Goal: Task Accomplishment & Management: Complete application form

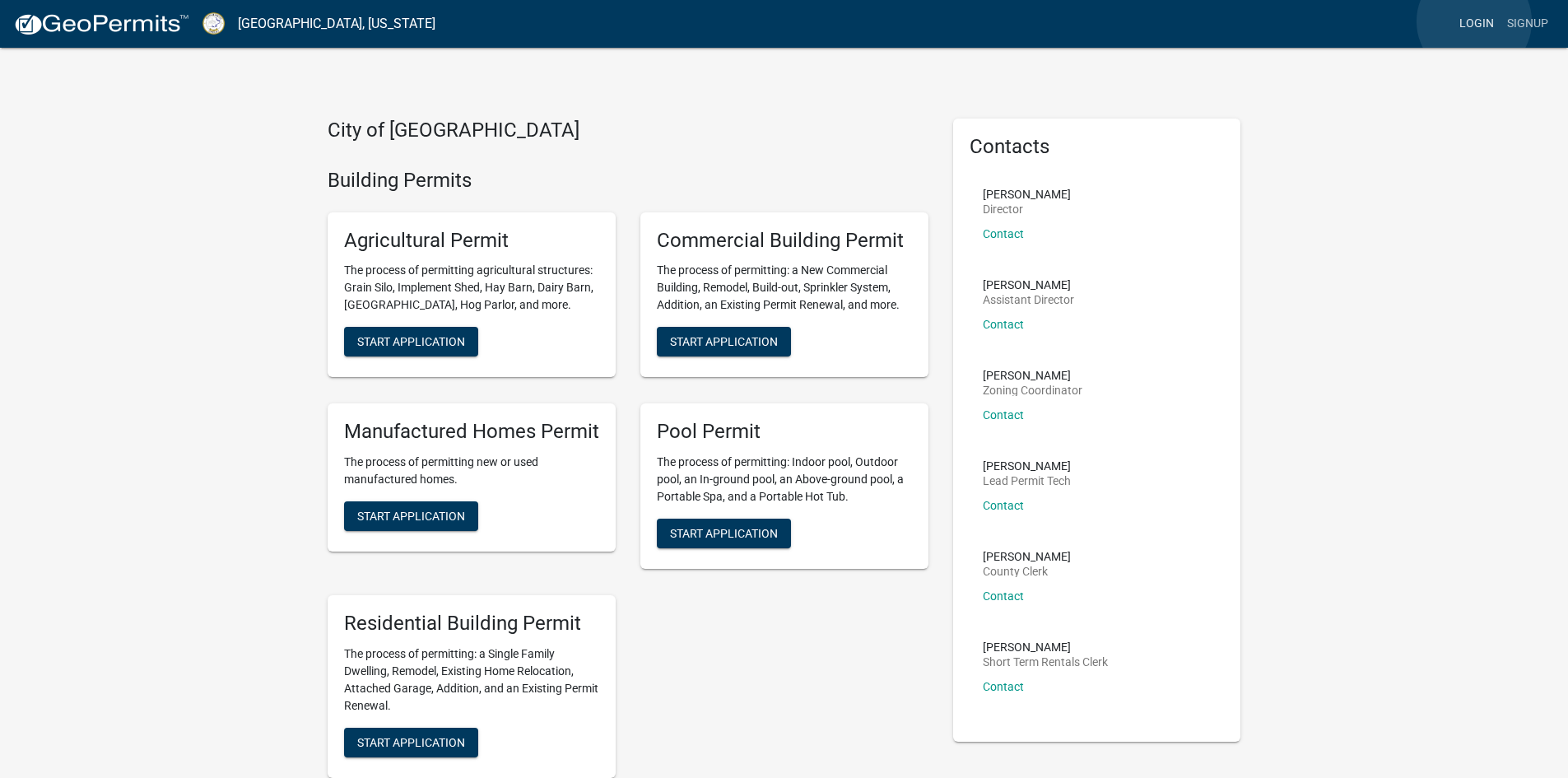
click at [1474, 21] on link "Login" at bounding box center [1476, 24] width 47 height 31
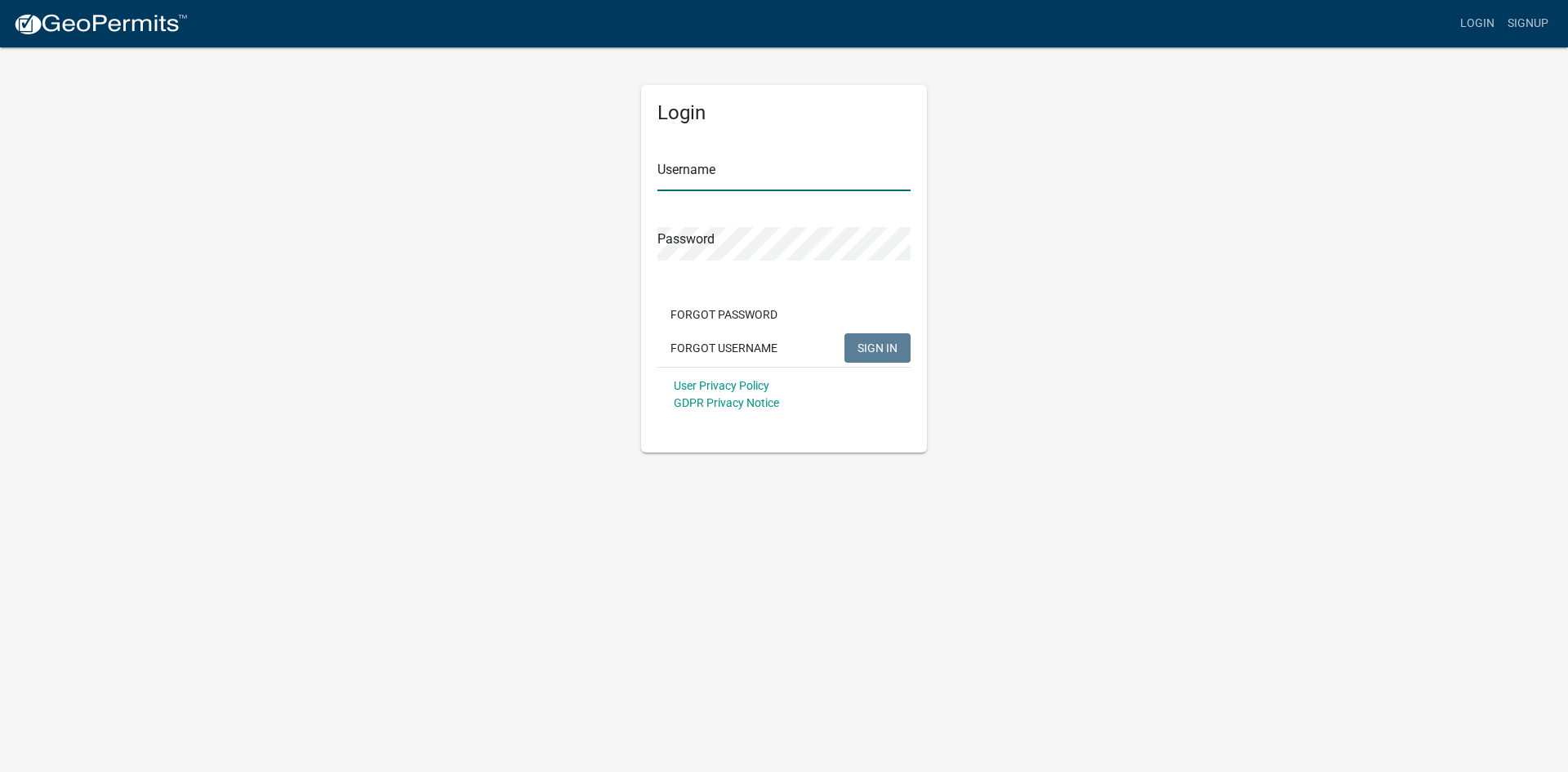
type input "EricChannell"
click at [874, 351] on span "SIGN IN" at bounding box center [878, 347] width 40 height 13
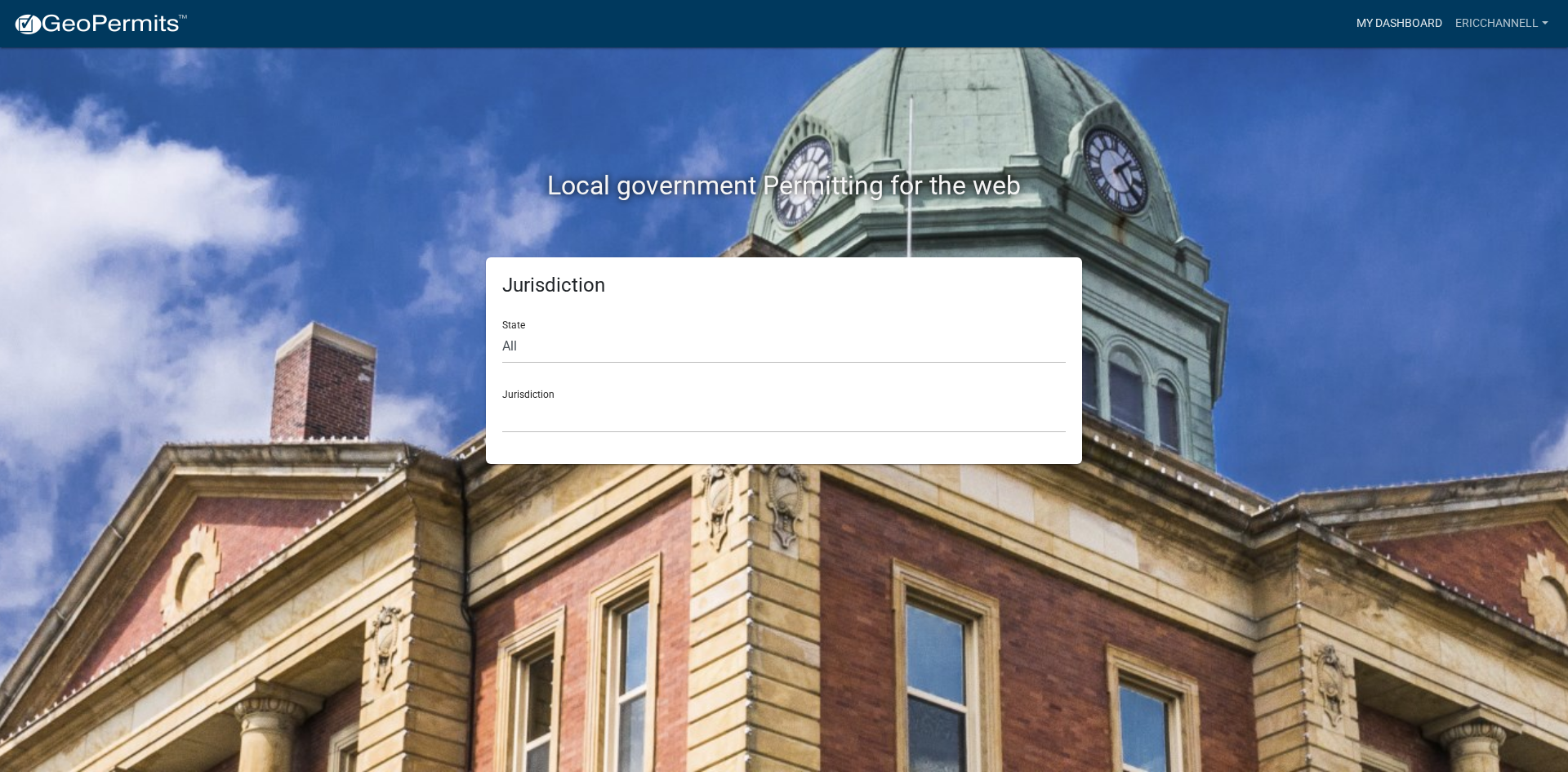
click at [1393, 24] on link "My Dashboard" at bounding box center [1399, 24] width 98 height 31
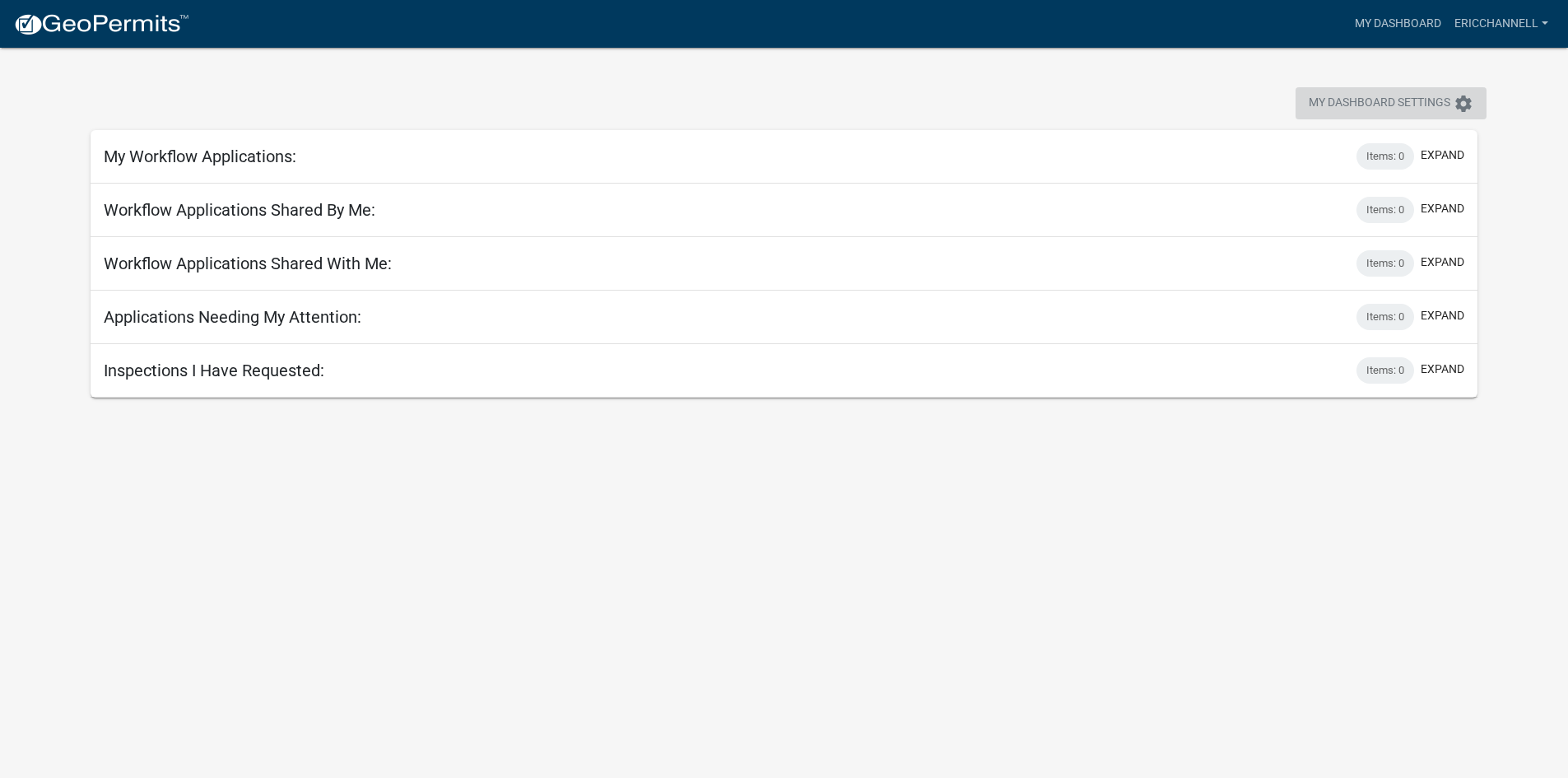
click at [1461, 99] on icon "settings" at bounding box center [1463, 103] width 19 height 19
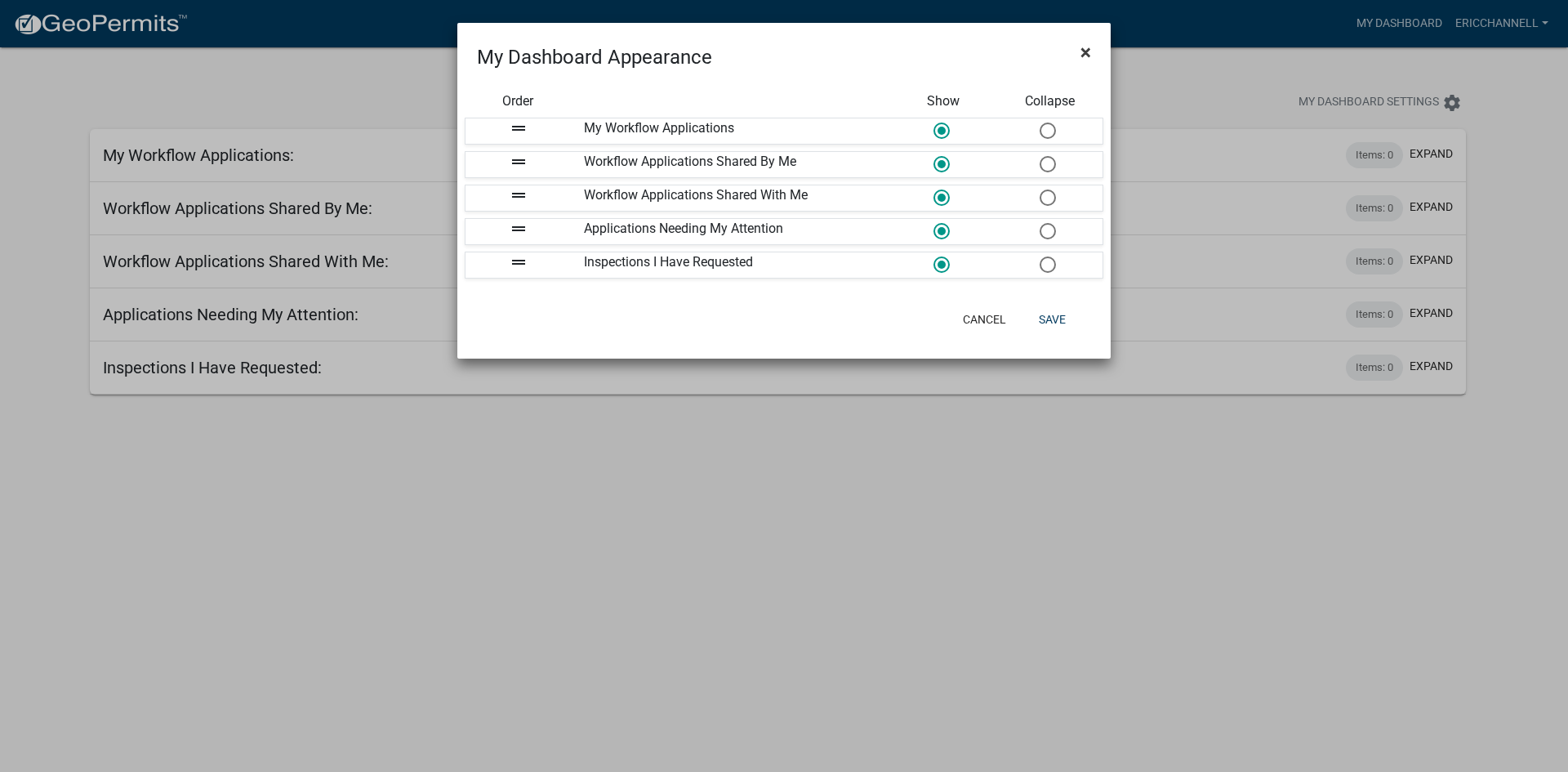
click at [1086, 49] on span "×" at bounding box center [1086, 52] width 11 height 23
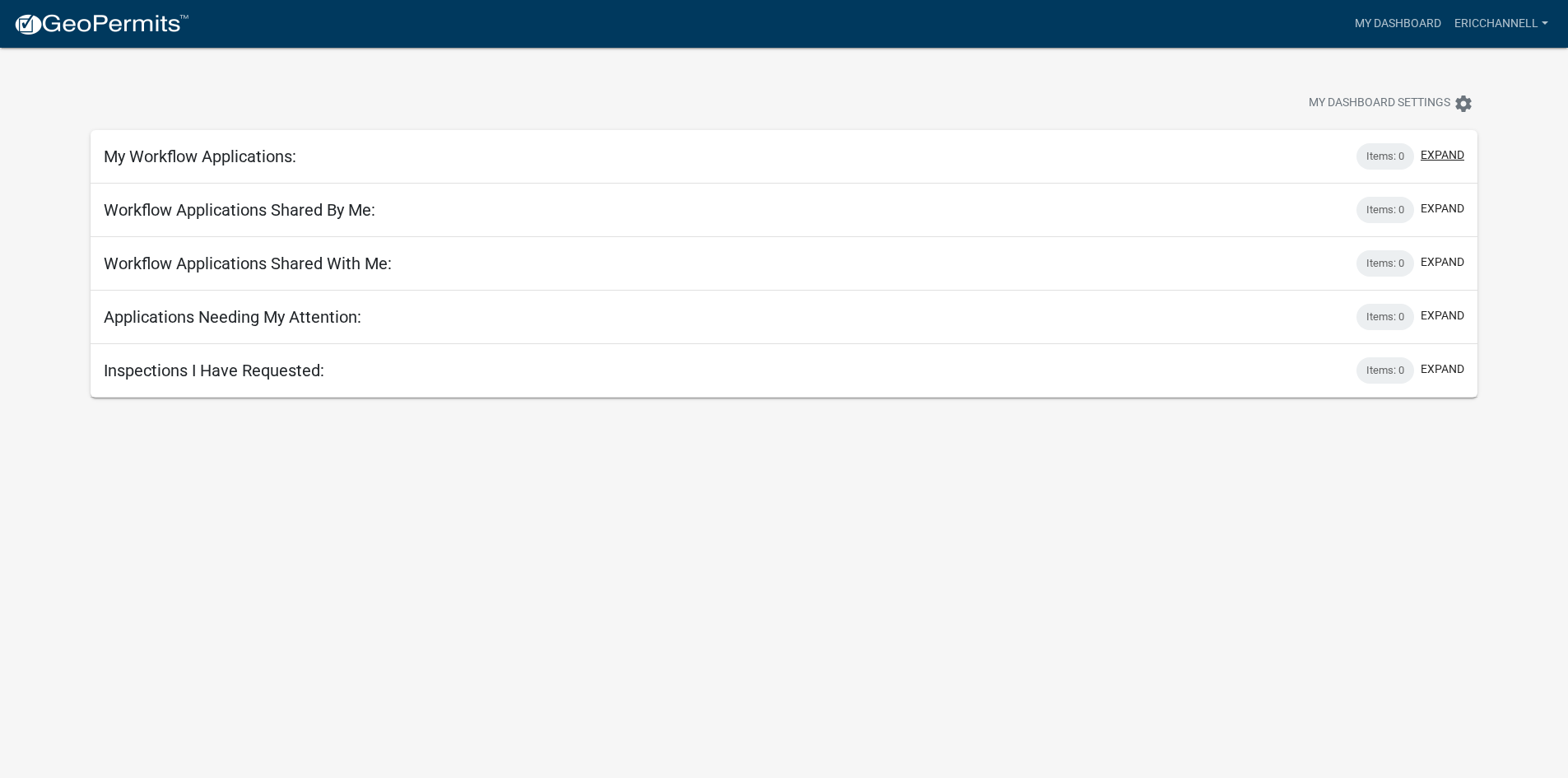
click at [1438, 153] on button "expand" at bounding box center [1442, 155] width 43 height 17
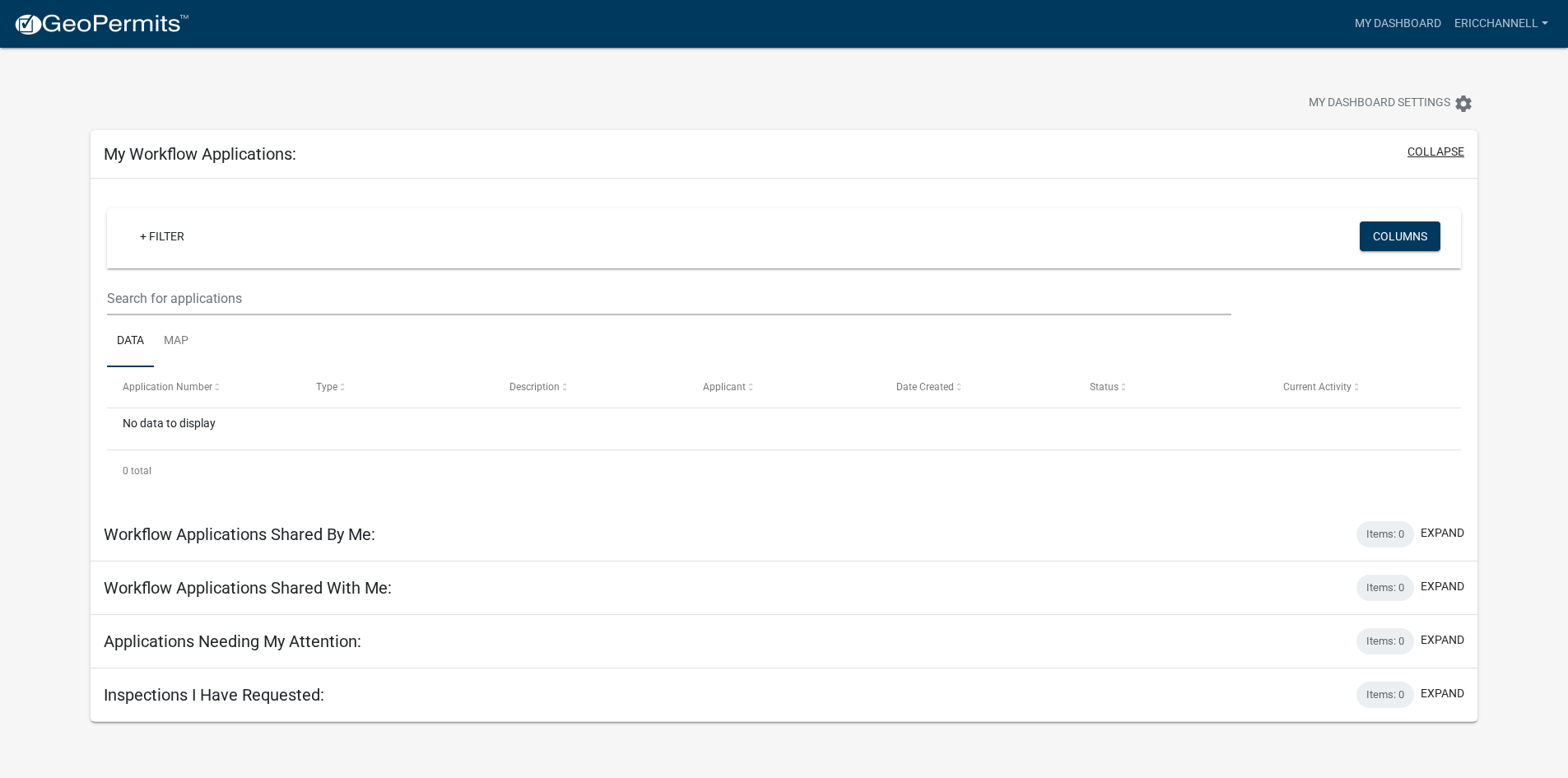
click at [1435, 152] on button "collapse" at bounding box center [1435, 152] width 57 height 17
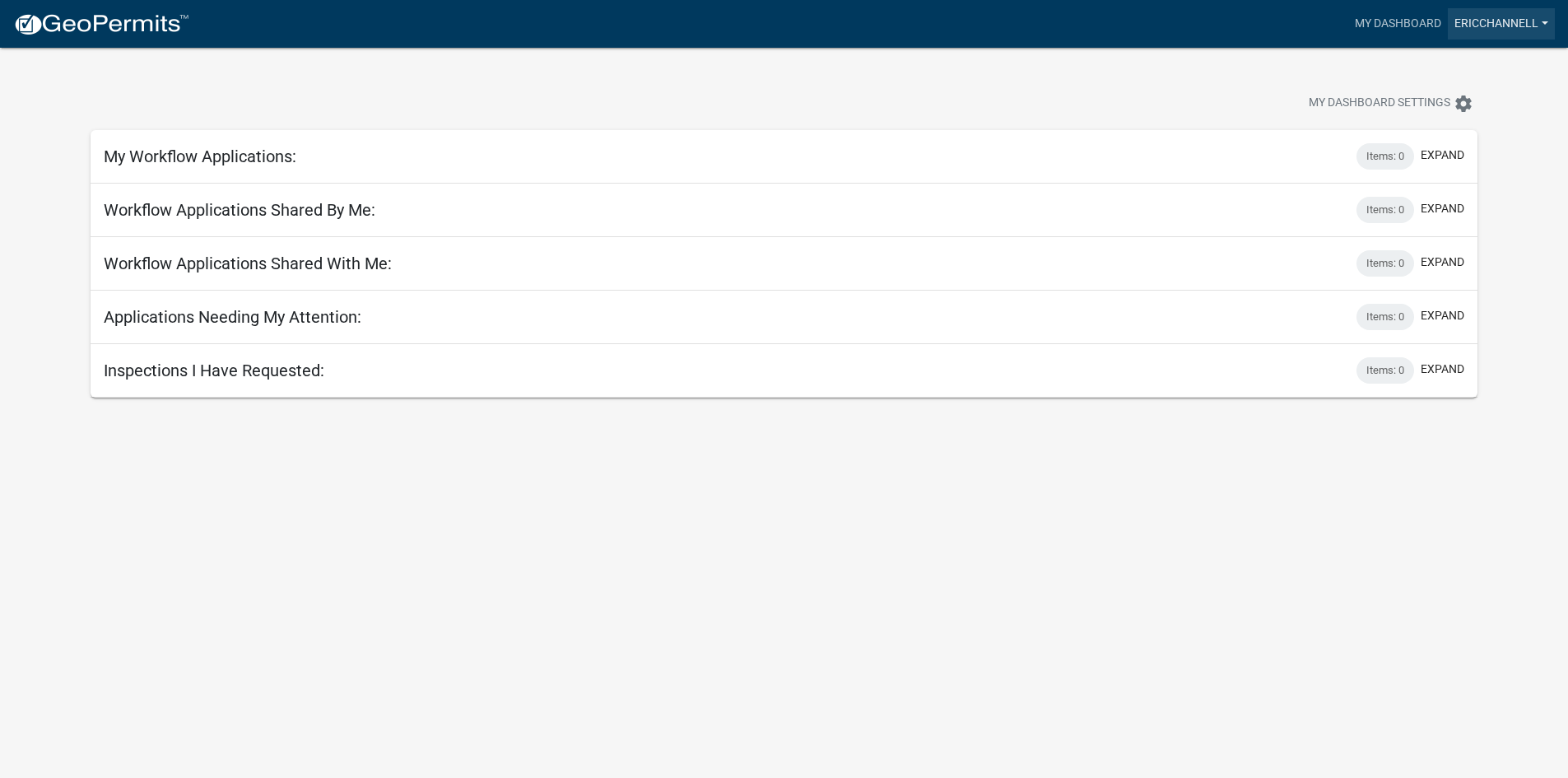
click at [1497, 20] on link "EricChannell" at bounding box center [1501, 24] width 107 height 31
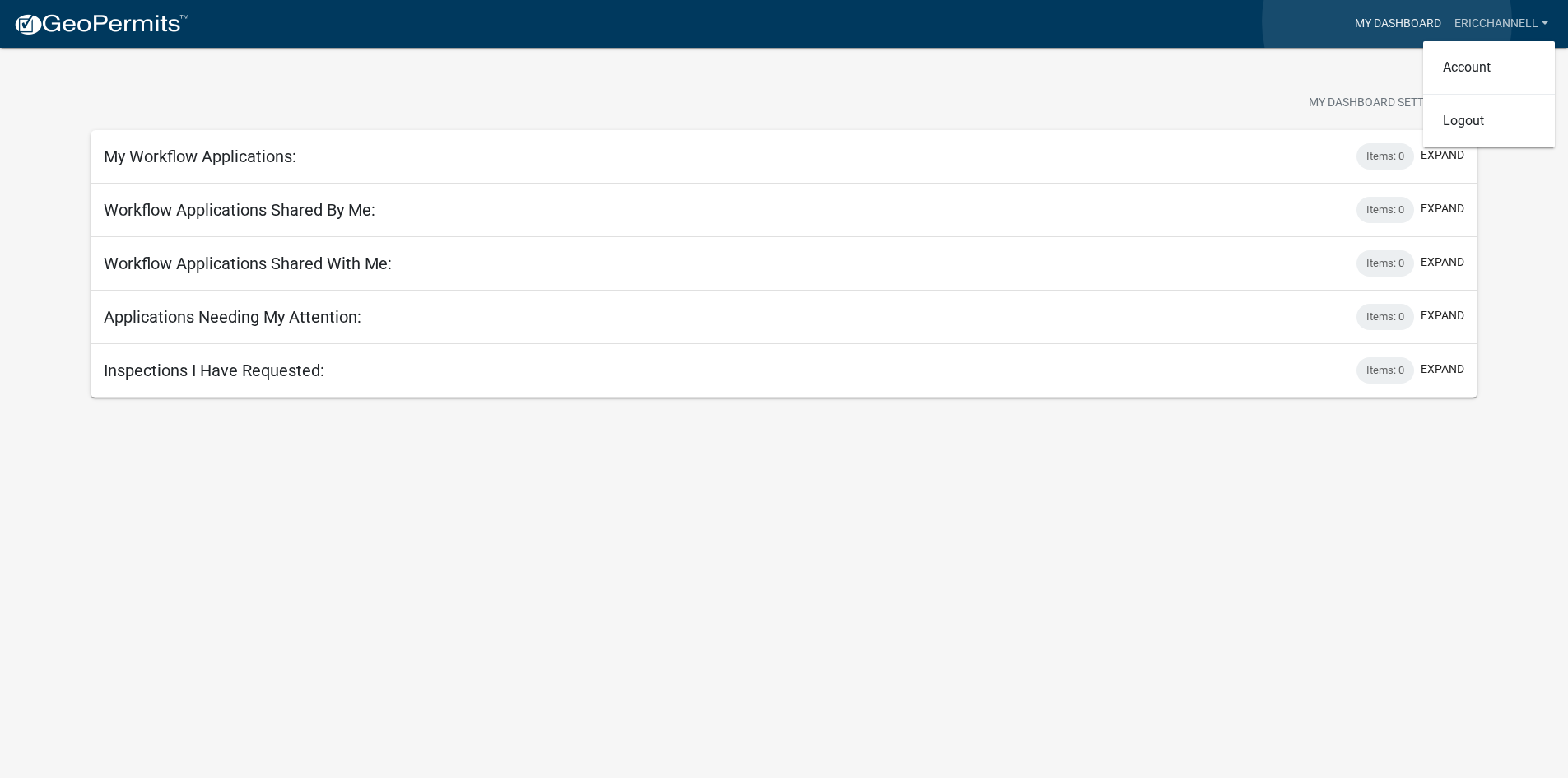
click at [1387, 21] on link "My Dashboard" at bounding box center [1397, 24] width 99 height 31
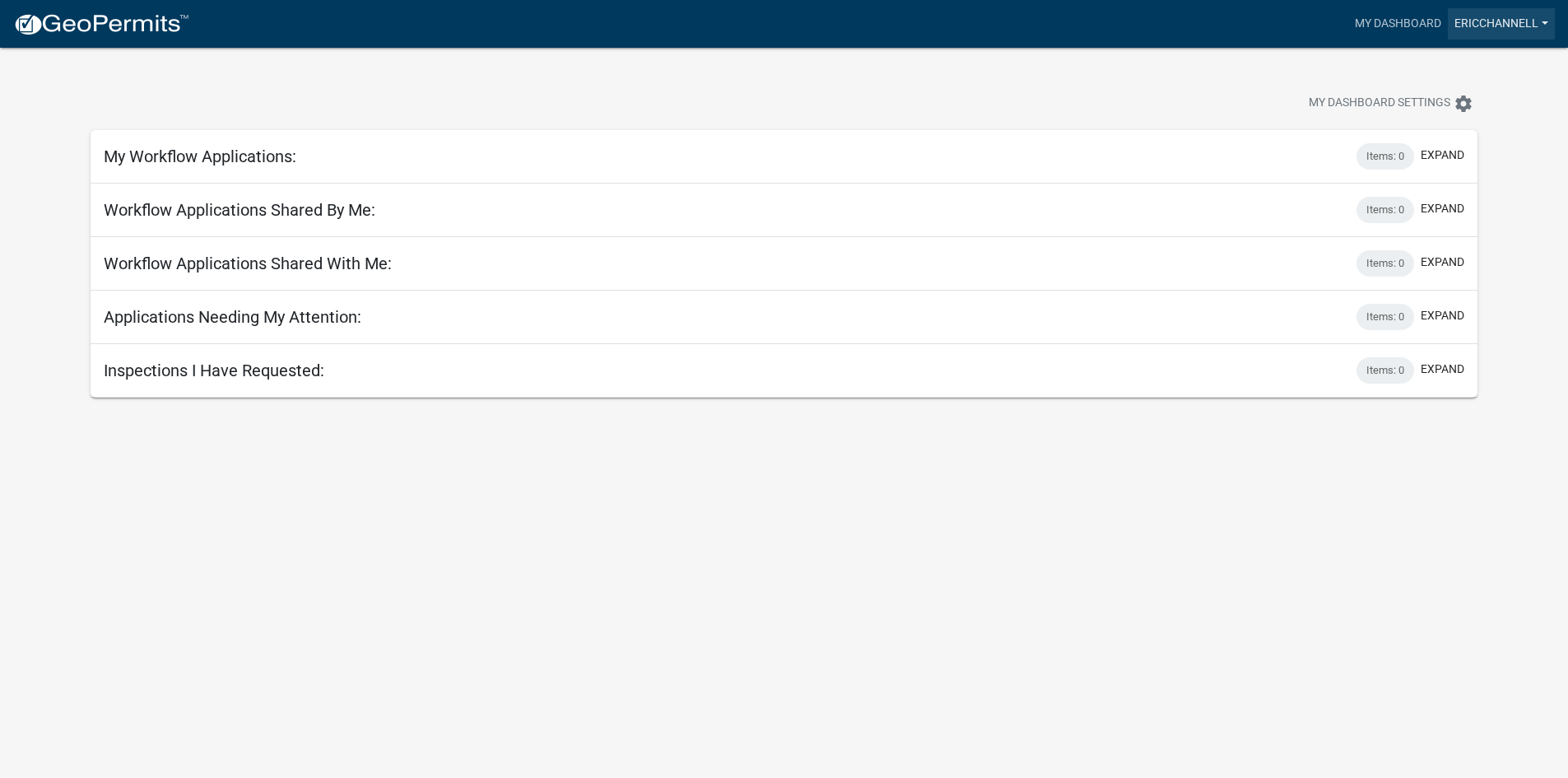
click at [1498, 24] on link "EricChannell" at bounding box center [1501, 24] width 107 height 31
click at [1465, 69] on link "Account" at bounding box center [1488, 67] width 131 height 40
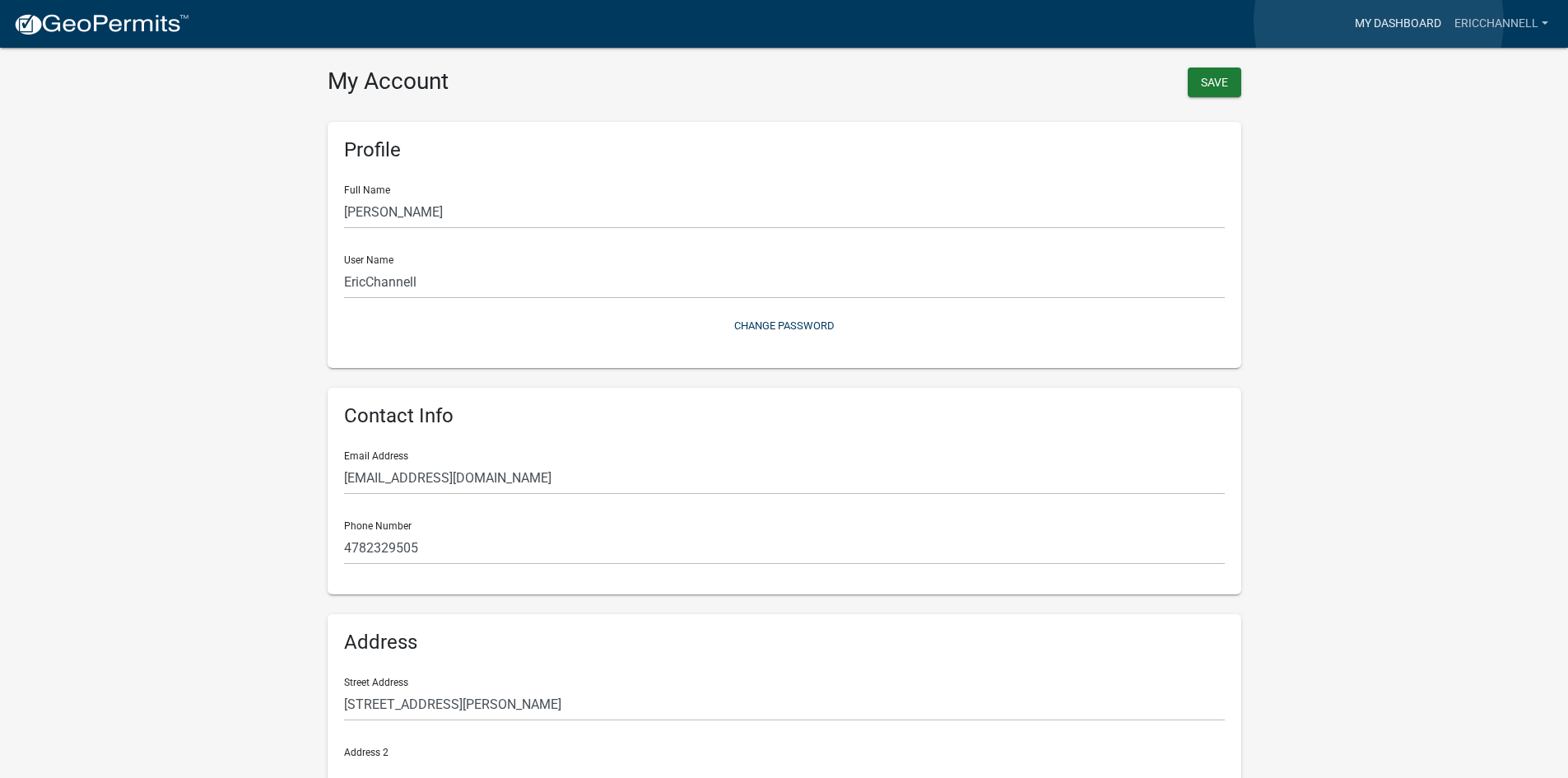
click at [1378, 21] on link "My Dashboard" at bounding box center [1397, 24] width 99 height 31
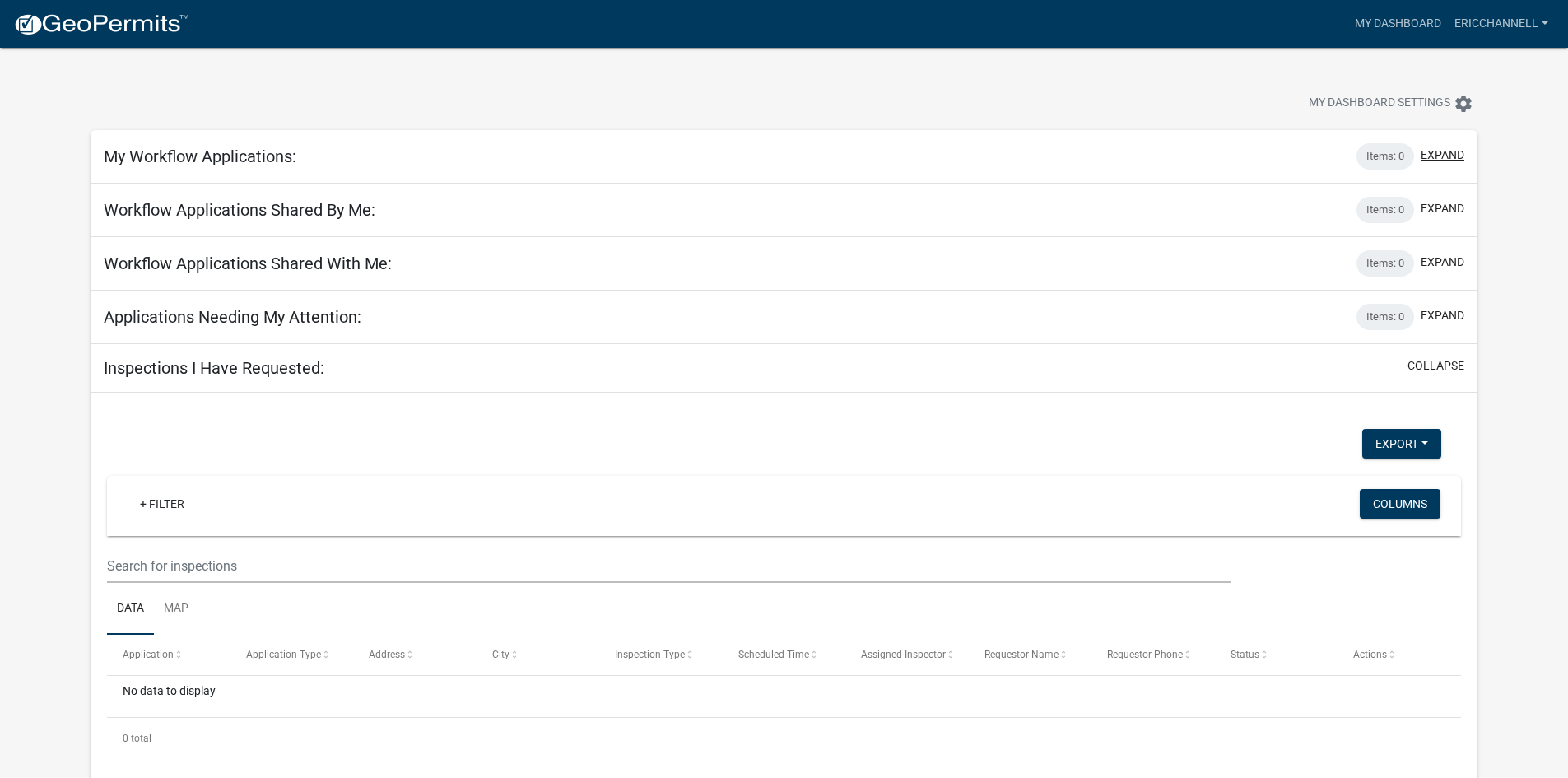
click at [1441, 158] on button "expand" at bounding box center [1442, 155] width 43 height 17
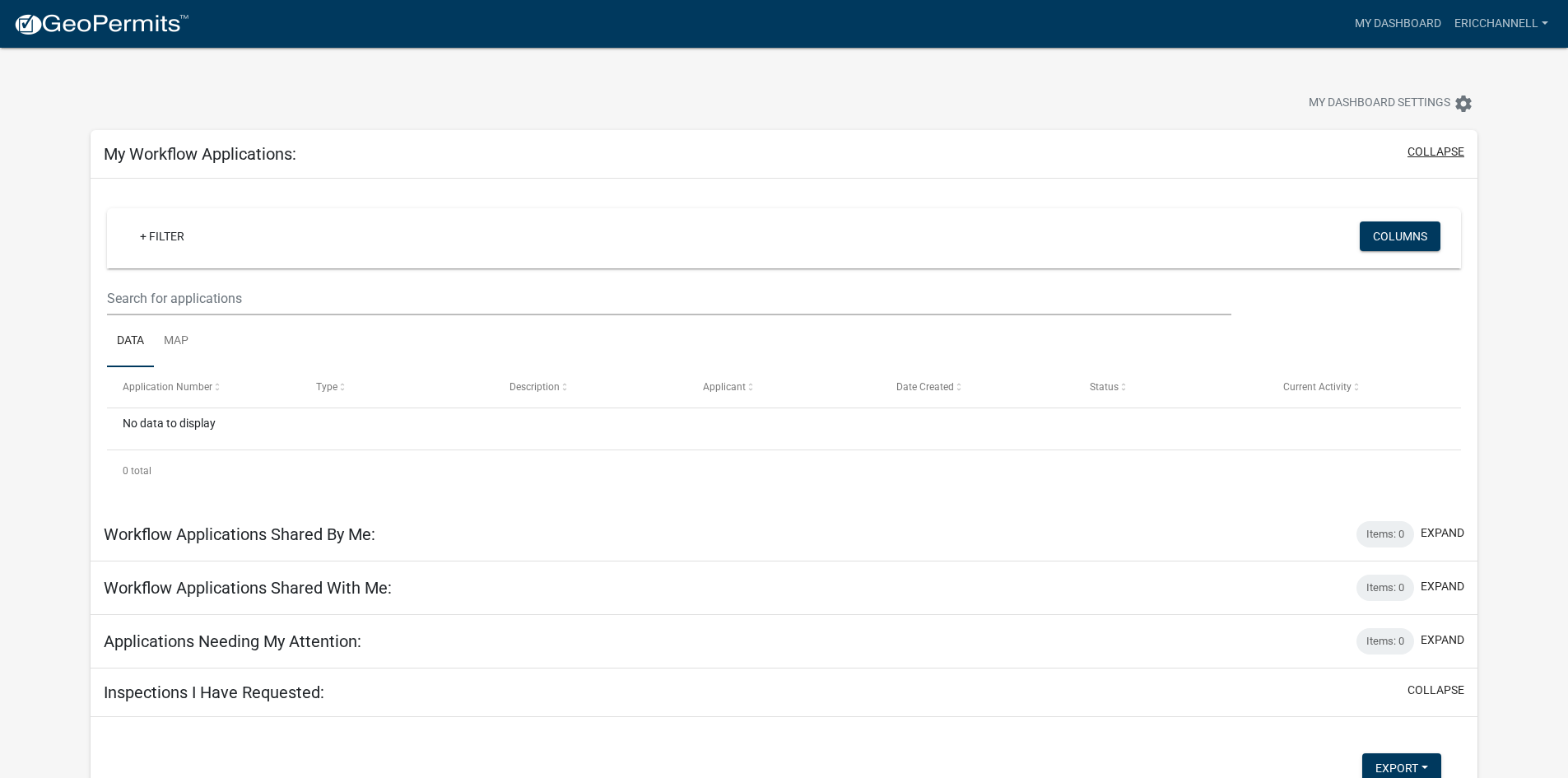
click at [1440, 153] on button "collapse" at bounding box center [1435, 152] width 57 height 17
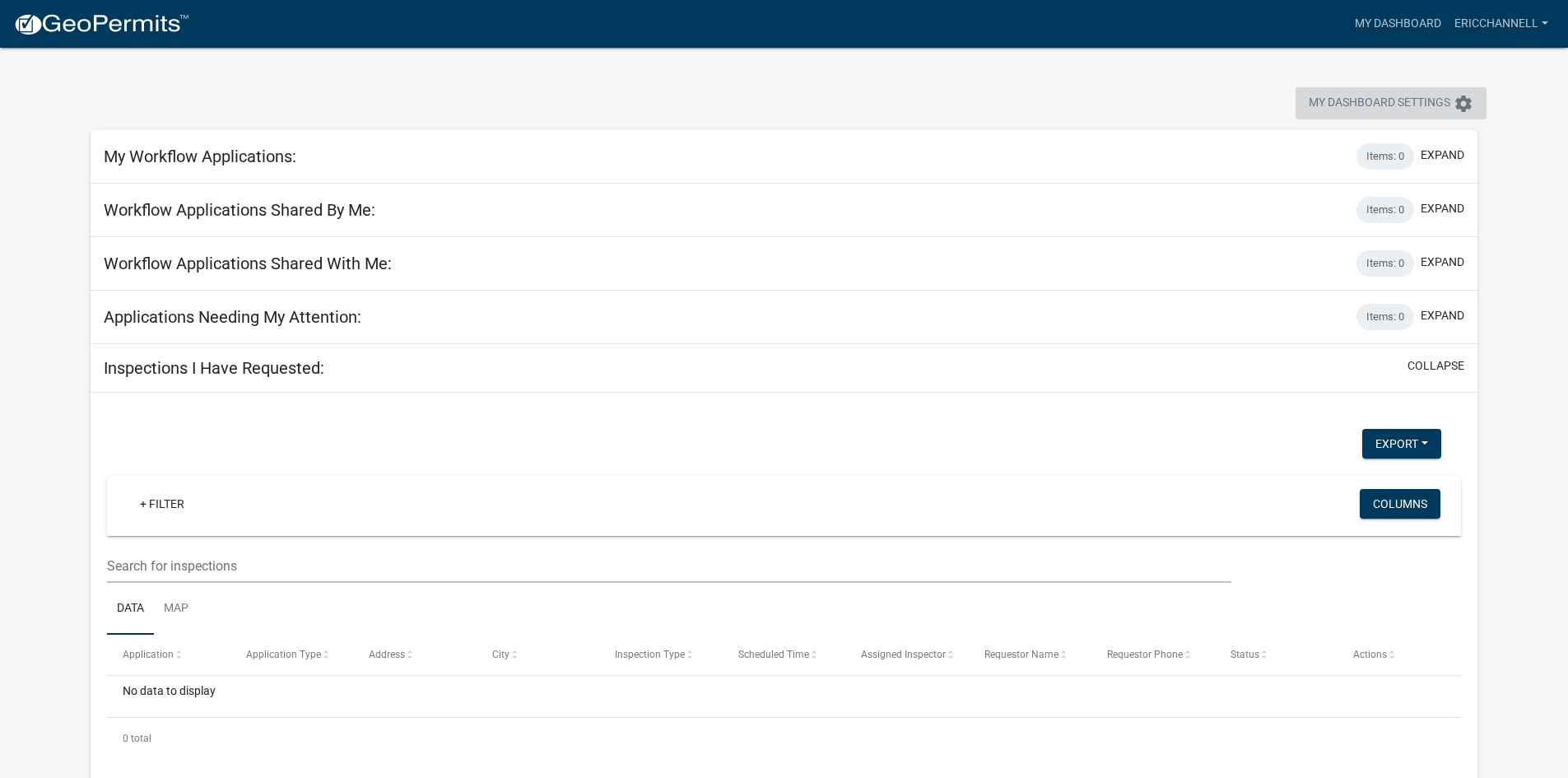
click at [1458, 104] on icon "settings" at bounding box center [1463, 103] width 19 height 19
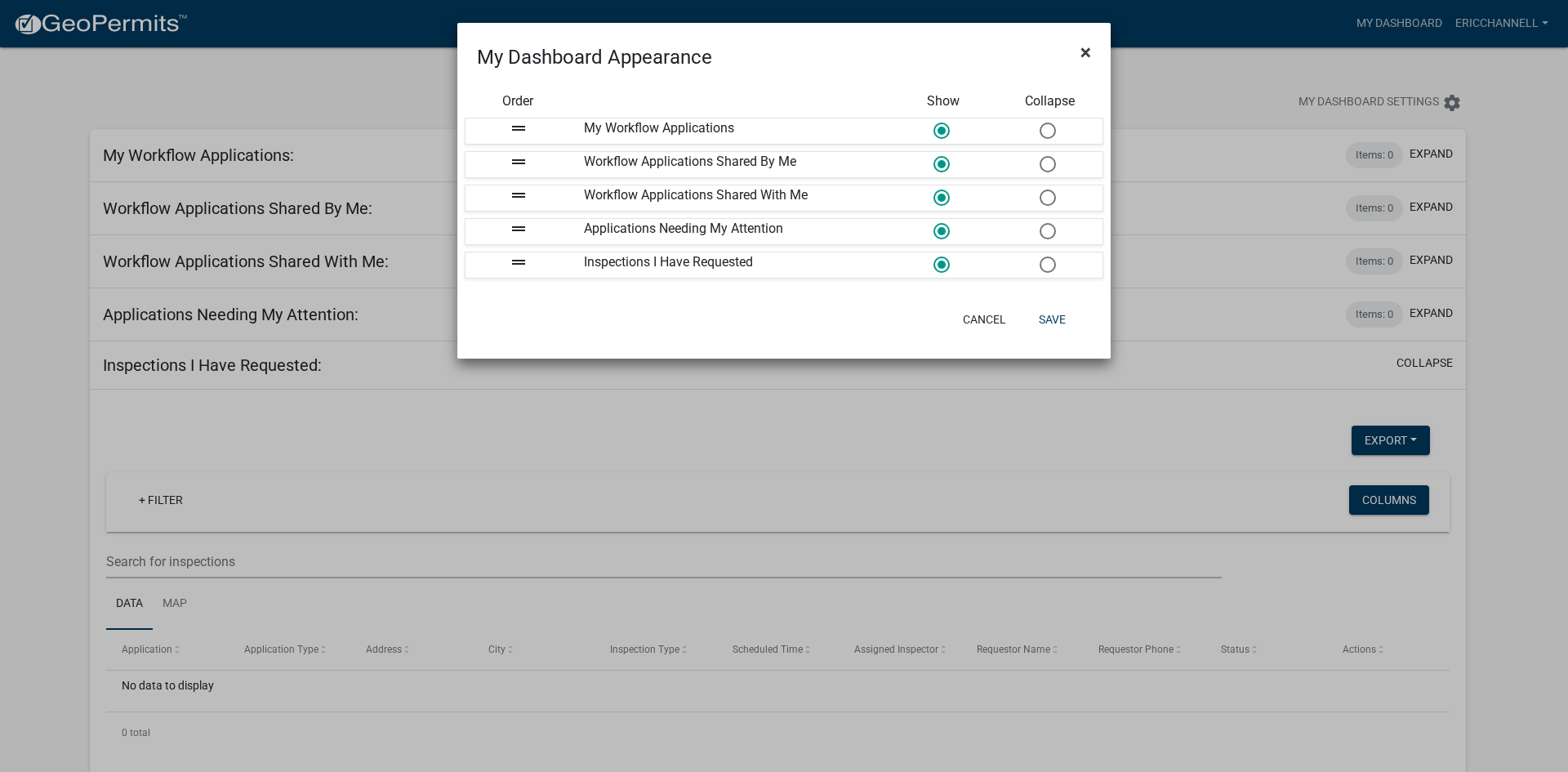
click at [1083, 48] on span "×" at bounding box center [1086, 52] width 11 height 23
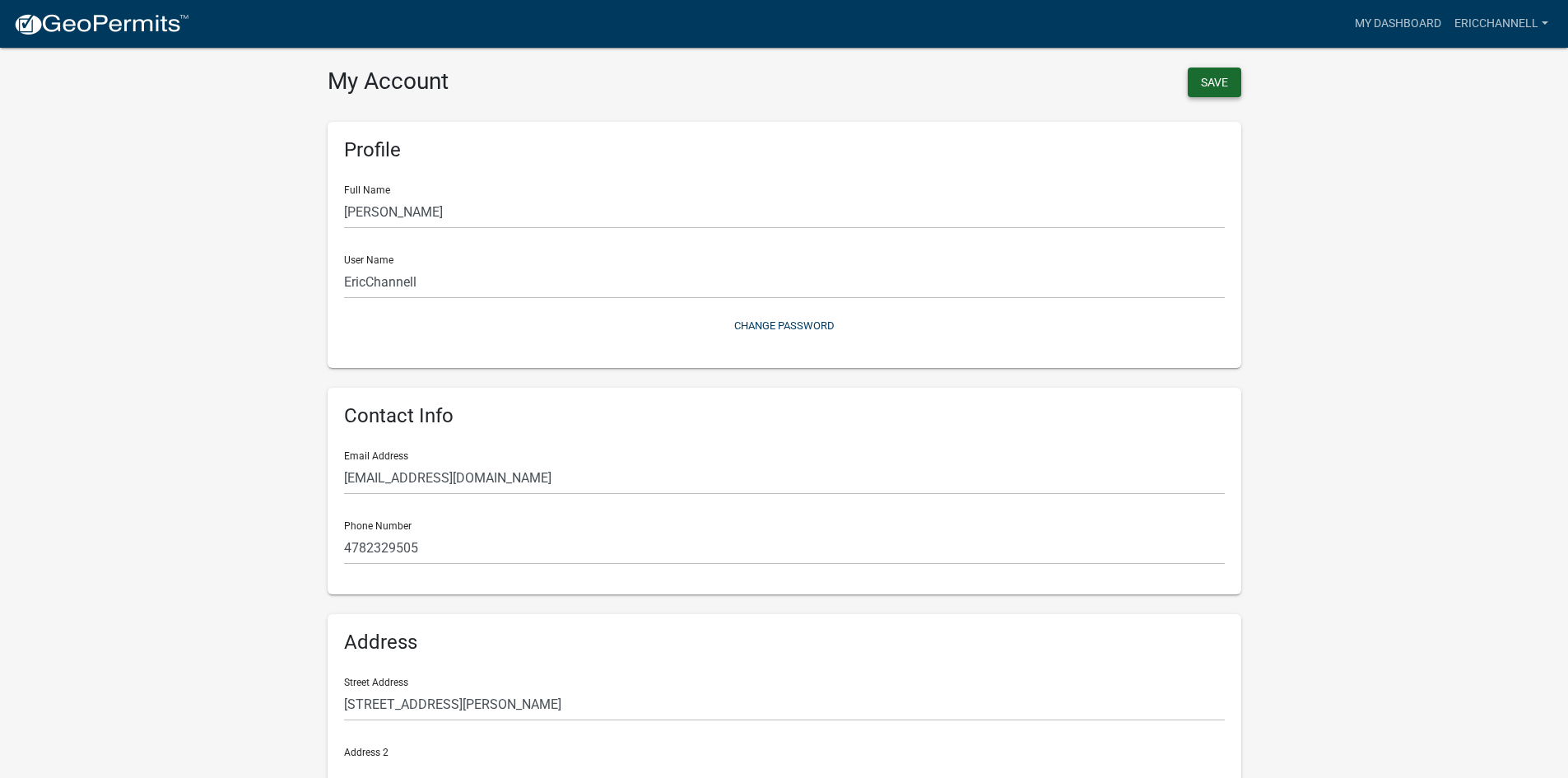
click at [1215, 73] on button "Save" at bounding box center [1214, 82] width 53 height 30
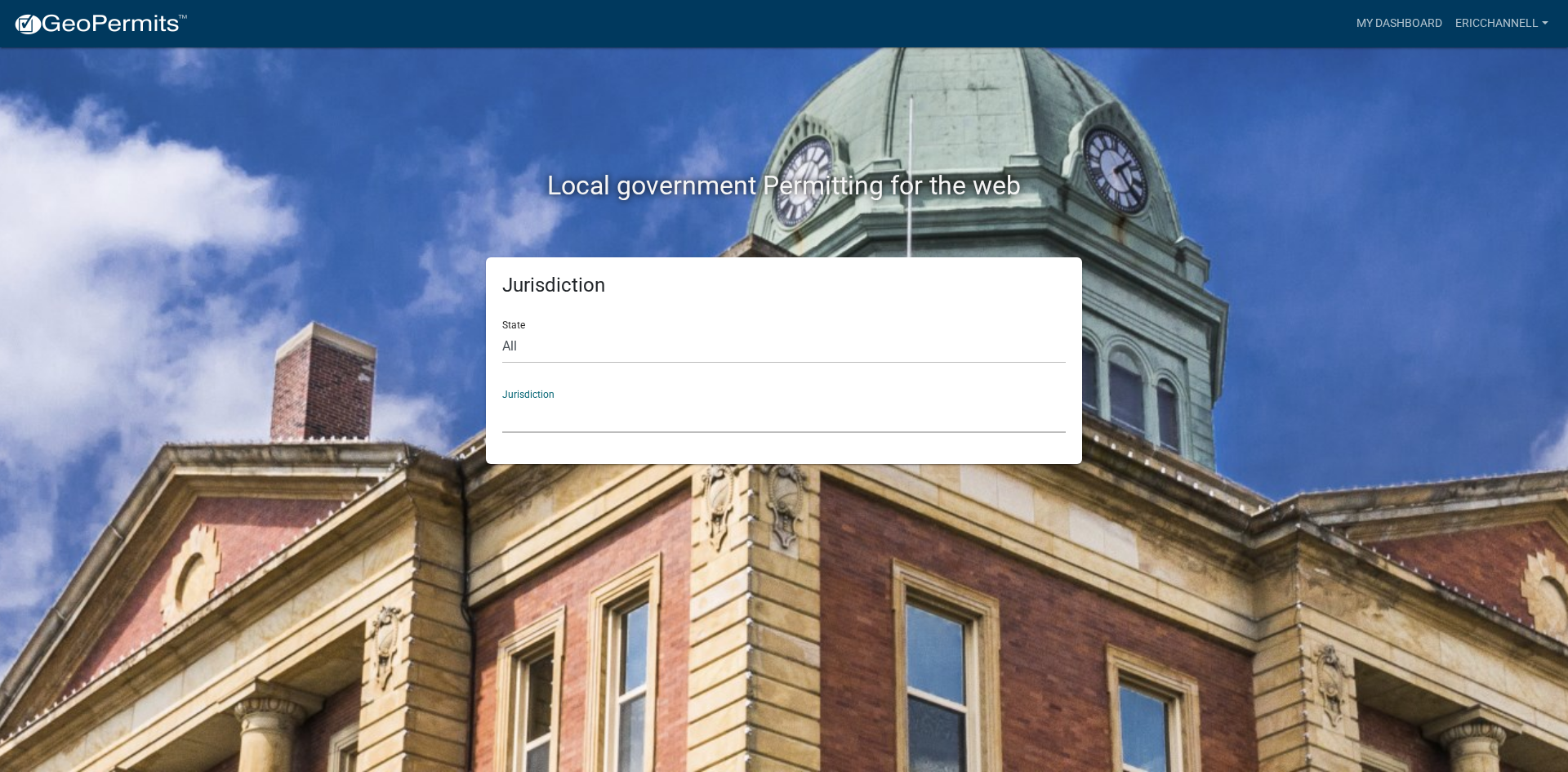
click at [543, 414] on select "[GEOGRAPHIC_DATA], [US_STATE] [GEOGRAPHIC_DATA], [US_STATE][PERSON_NAME][GEOGRA…" at bounding box center [784, 416] width 564 height 34
click at [1168, 98] on div "Local government Permitting for the web" at bounding box center [784, 151] width 931 height 209
click at [511, 350] on select "All [US_STATE] [US_STATE] [US_STATE] [US_STATE] [US_STATE] [US_STATE] [US_STATE…" at bounding box center [784, 346] width 564 height 34
select select "[US_STATE]"
click at [502, 330] on select "All [US_STATE] [US_STATE] [US_STATE] [US_STATE] [US_STATE] [US_STATE] [US_STATE…" at bounding box center [784, 346] width 564 height 34
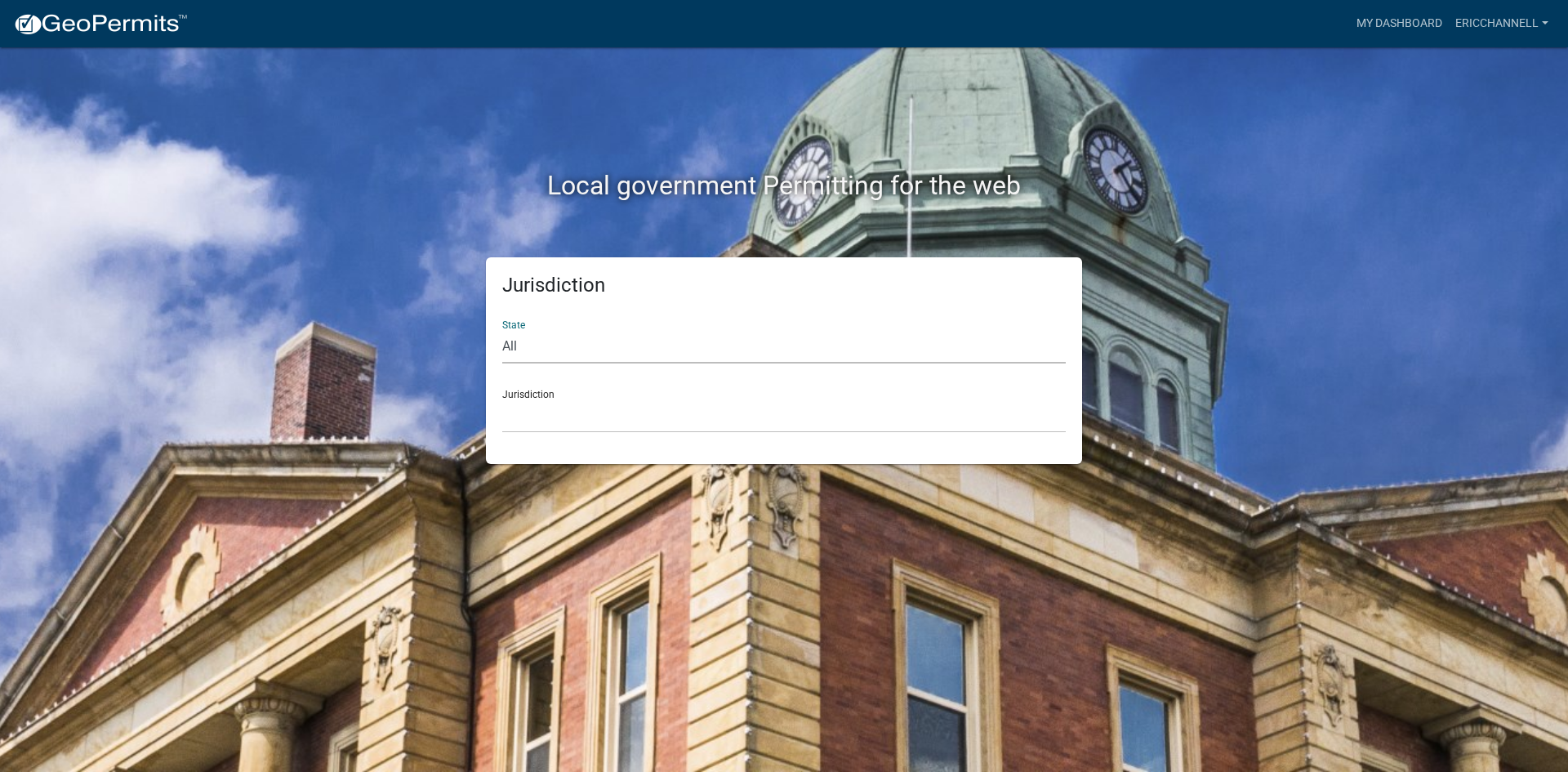
click at [527, 392] on div "Jurisdiction [GEOGRAPHIC_DATA], [US_STATE][PERSON_NAME][GEOGRAPHIC_DATA], [US_S…" at bounding box center [784, 405] width 564 height 56
click at [527, 395] on div "Jurisdiction [GEOGRAPHIC_DATA], [US_STATE][PERSON_NAME][GEOGRAPHIC_DATA], [US_S…" at bounding box center [784, 405] width 564 height 56
click at [527, 417] on select "[GEOGRAPHIC_DATA], [US_STATE][PERSON_NAME][GEOGRAPHIC_DATA], [US_STATE][PERSON_…" at bounding box center [784, 416] width 564 height 34
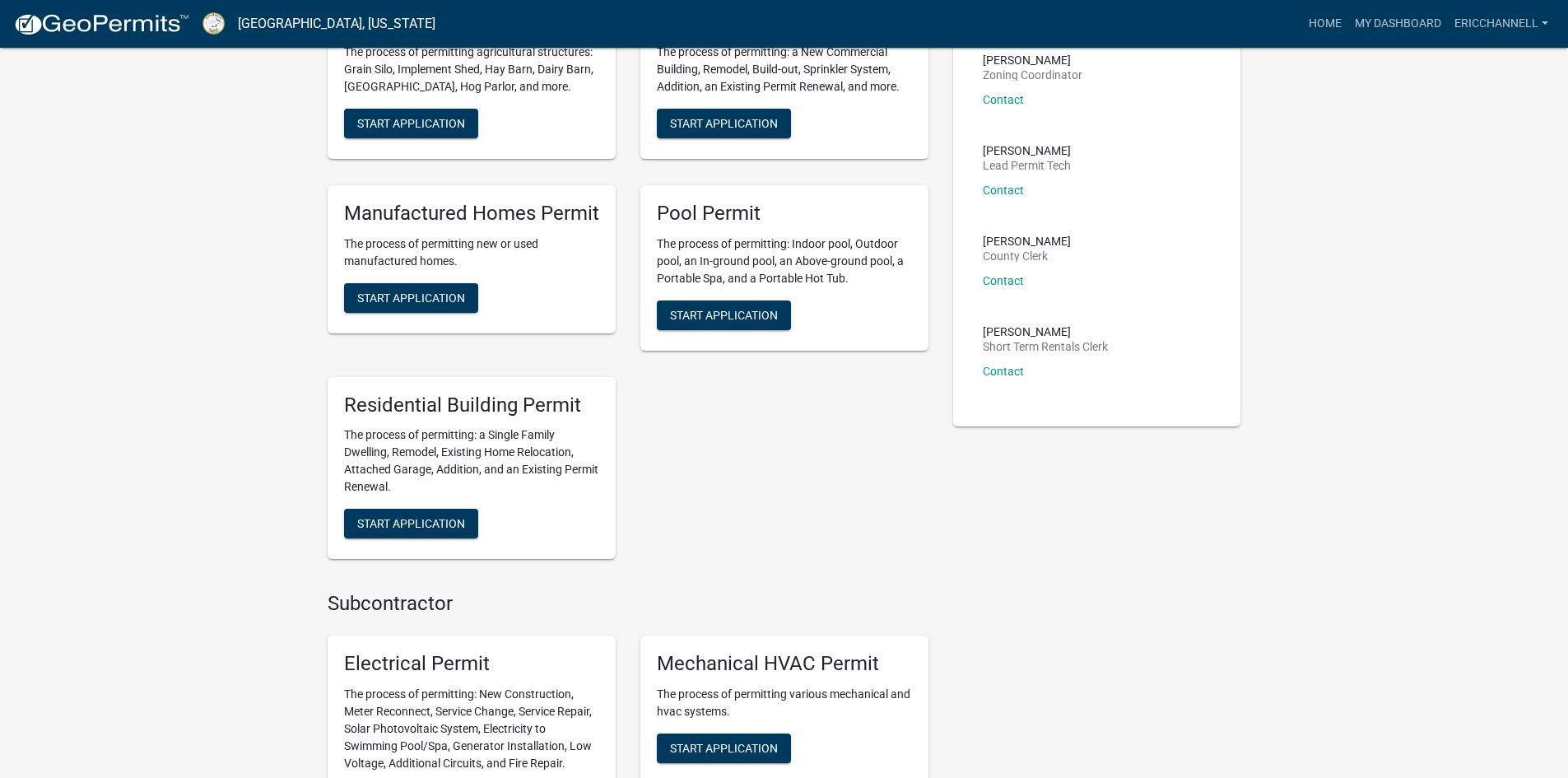
scroll to position [332, 0]
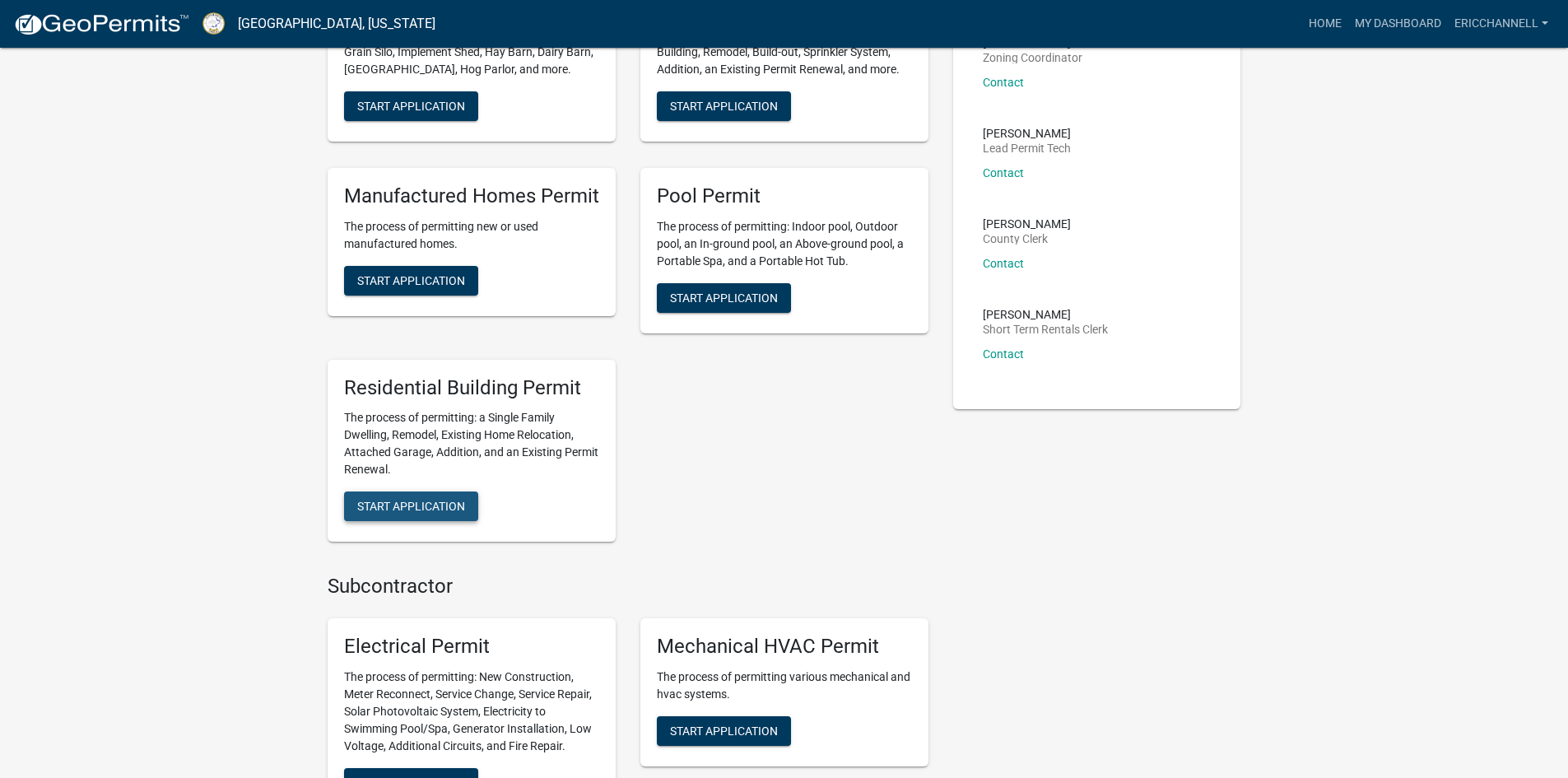
click at [419, 508] on span "Start Application" at bounding box center [410, 506] width 108 height 14
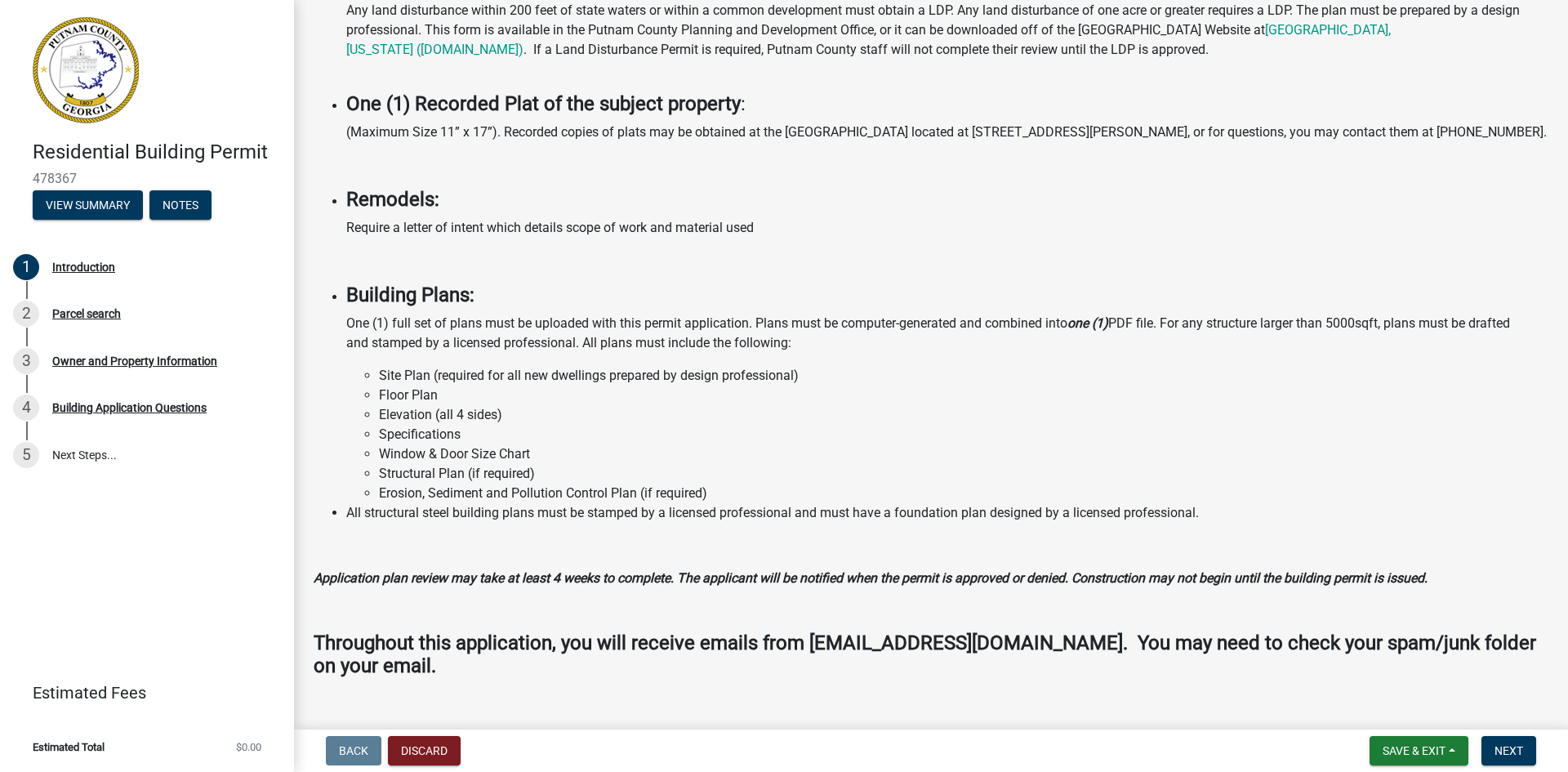
scroll to position [1108, 0]
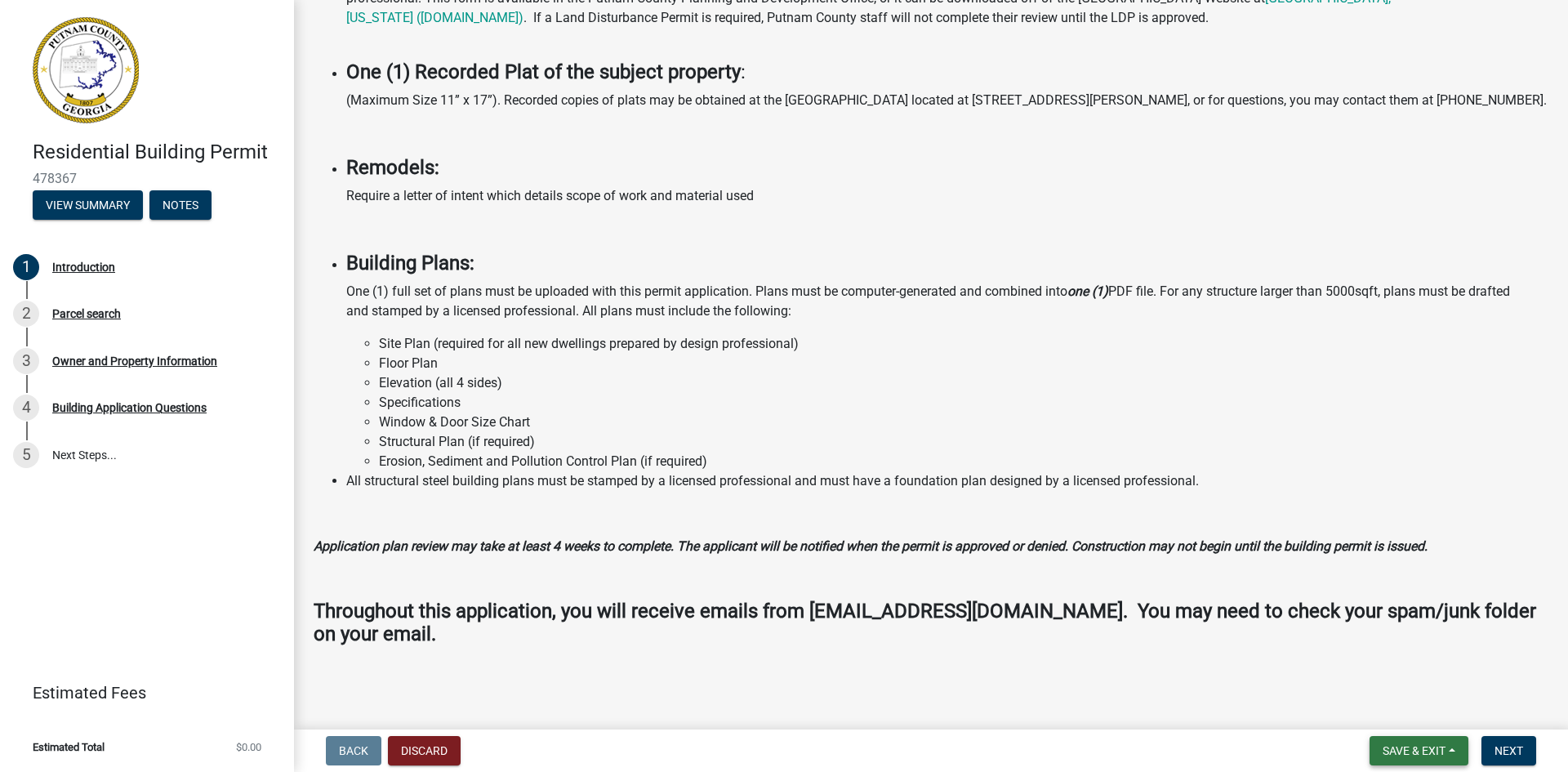
click at [1395, 755] on span "Save & Exit" at bounding box center [1414, 751] width 63 height 13
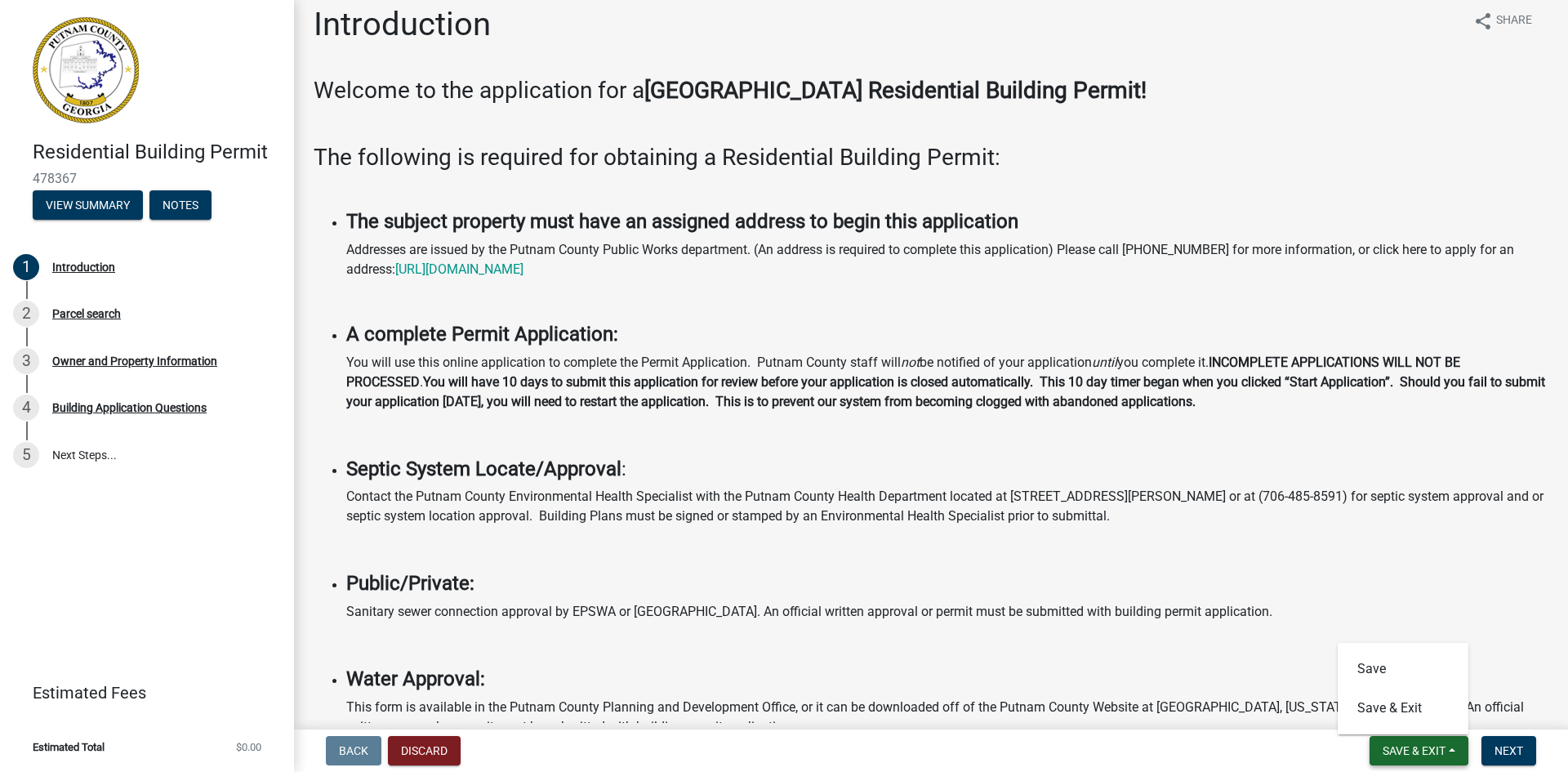
scroll to position [0, 0]
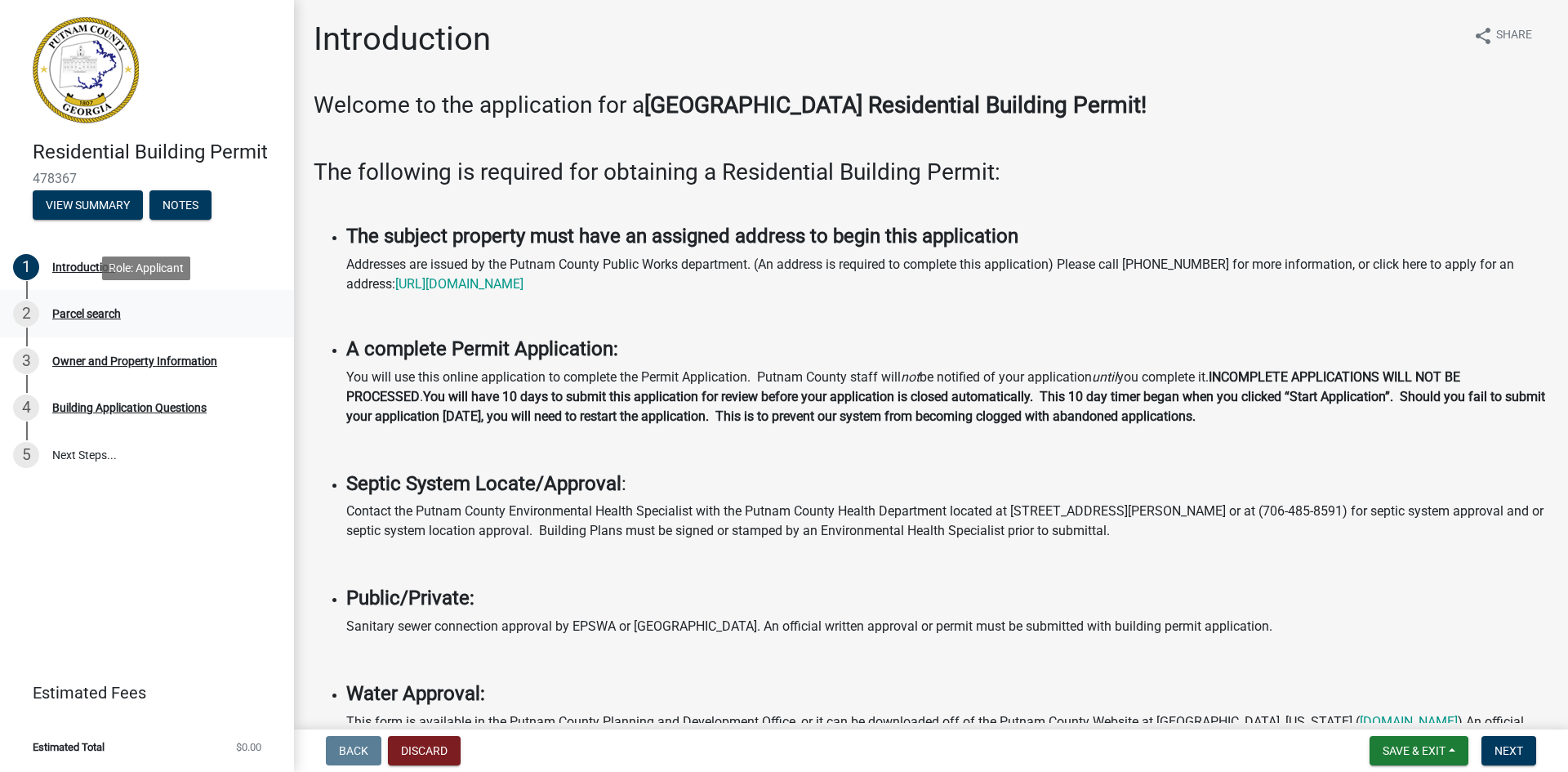
click at [86, 313] on div "Parcel search" at bounding box center [87, 314] width 69 height 12
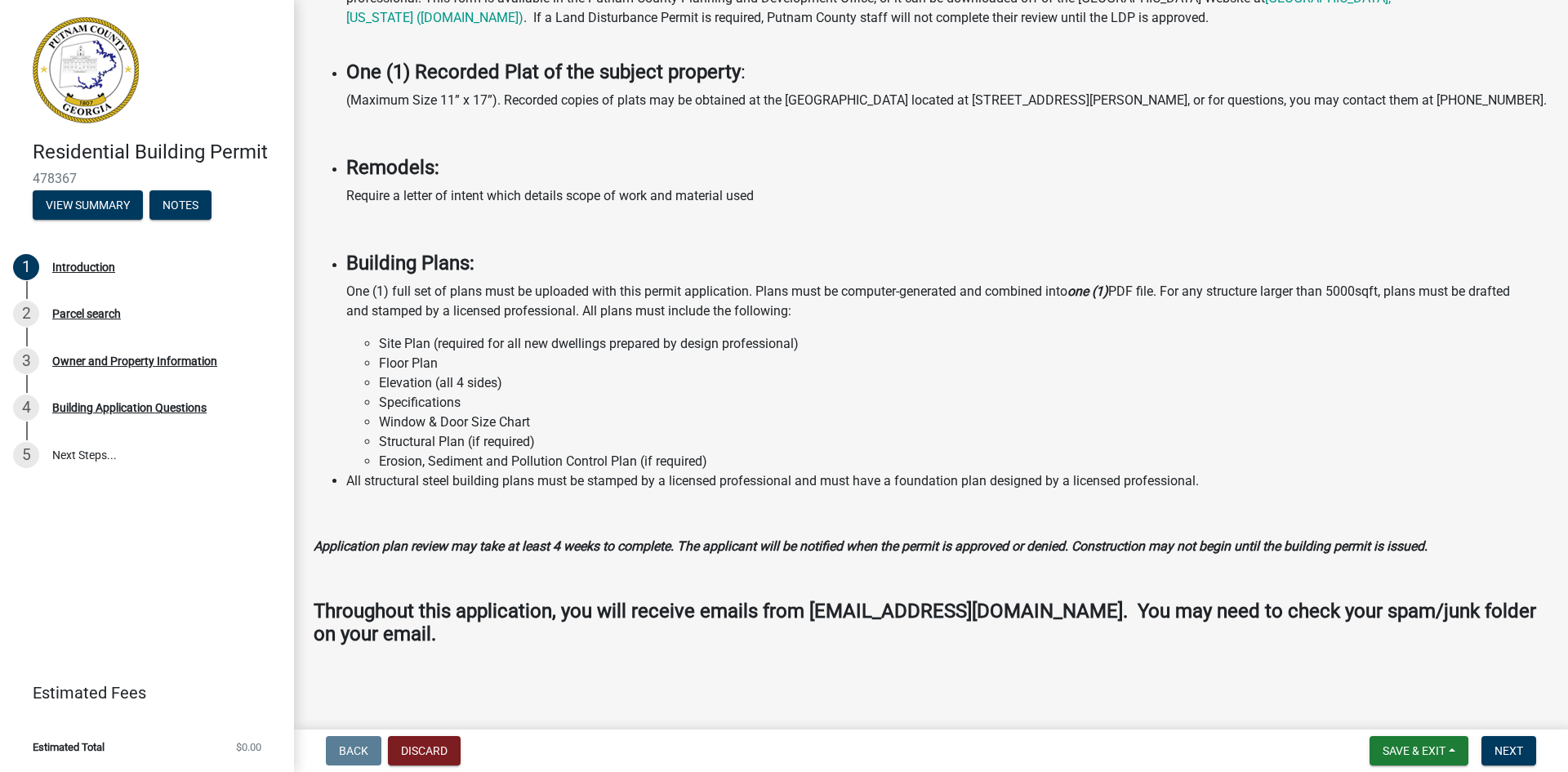
scroll to position [1108, 0]
click at [1414, 747] on span "Save & Exit" at bounding box center [1414, 751] width 63 height 13
click at [1371, 674] on button "Save" at bounding box center [1402, 669] width 130 height 40
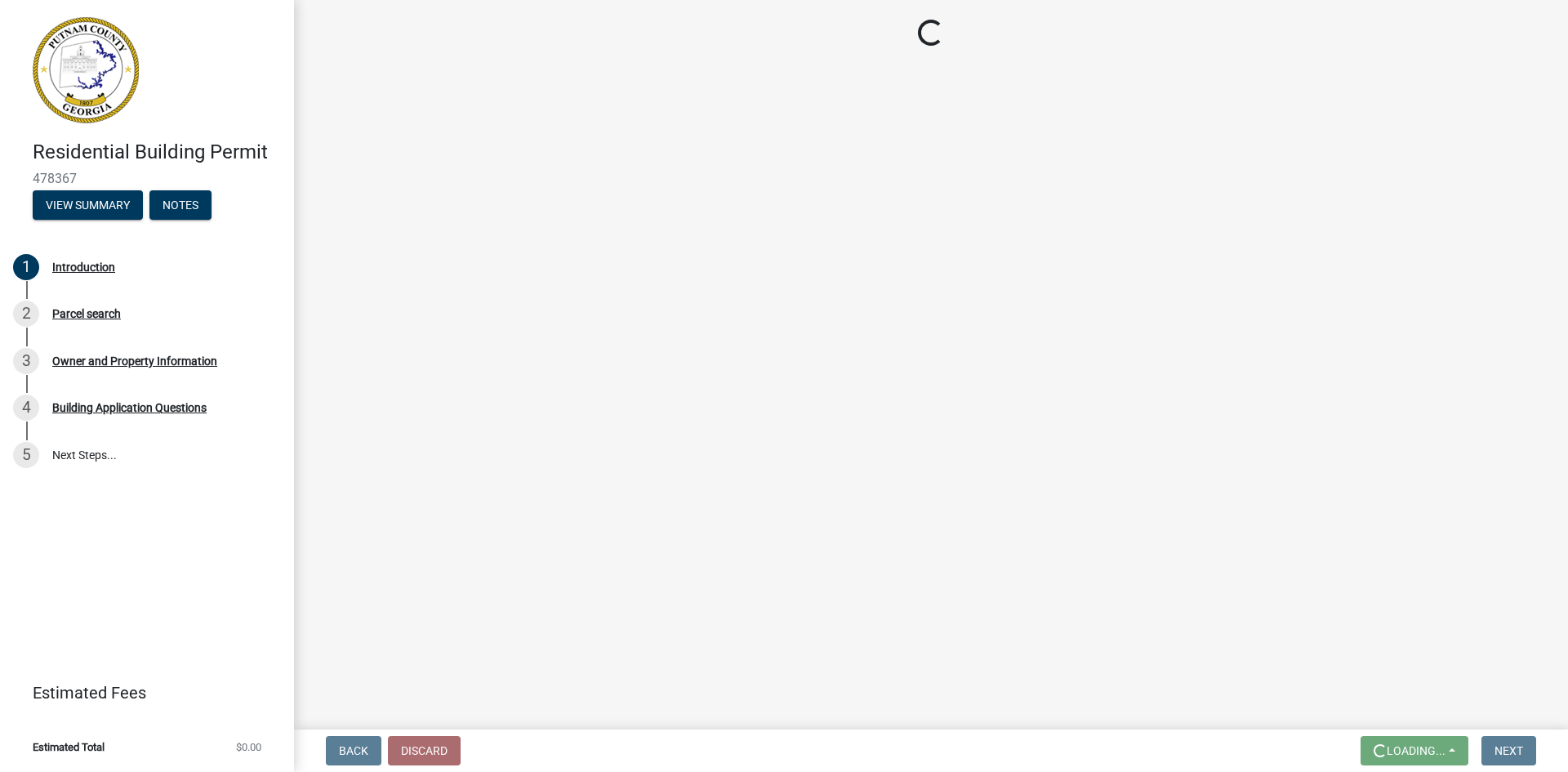
scroll to position [0, 0]
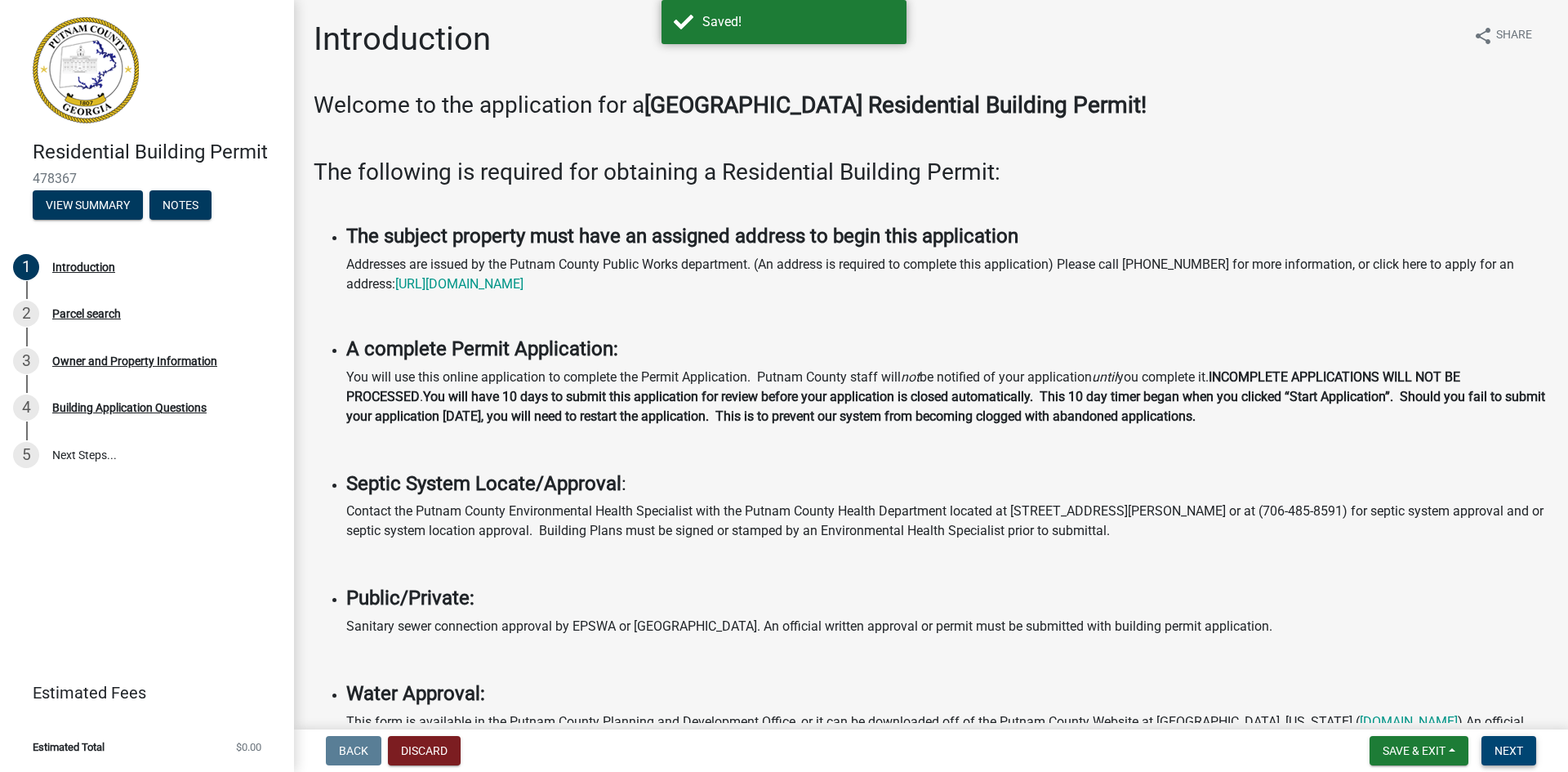
click at [1510, 747] on span "Next" at bounding box center [1509, 751] width 29 height 13
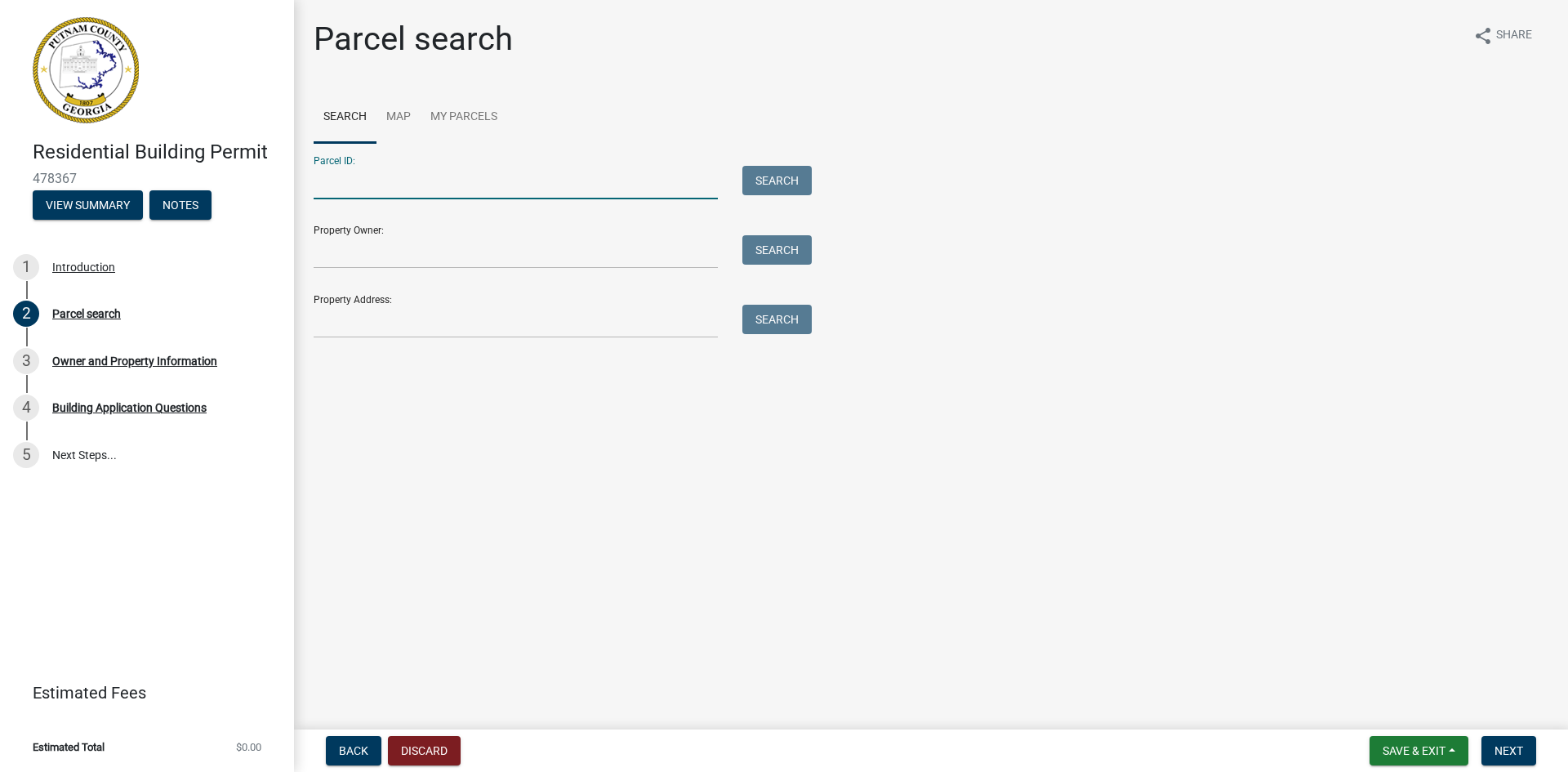
click at [395, 183] on input "Parcel ID:" at bounding box center [516, 182] width 405 height 34
type input "008001"
click at [771, 178] on button "Search" at bounding box center [777, 180] width 70 height 29
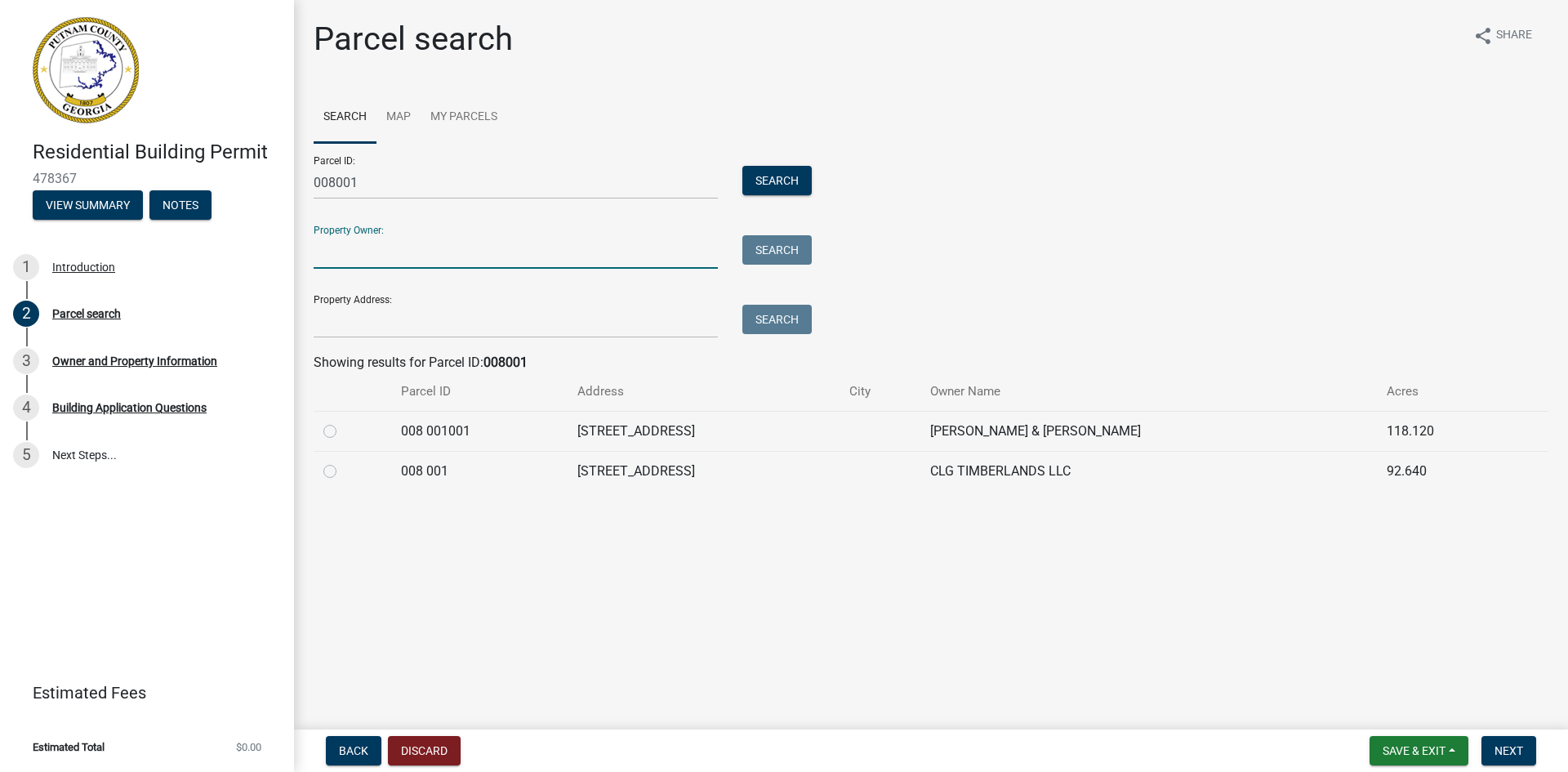
click at [372, 258] on input "Property Owner:" at bounding box center [516, 252] width 405 height 34
type input "[PERSON_NAME] [PERSON_NAME] & [PERSON_NAME]"
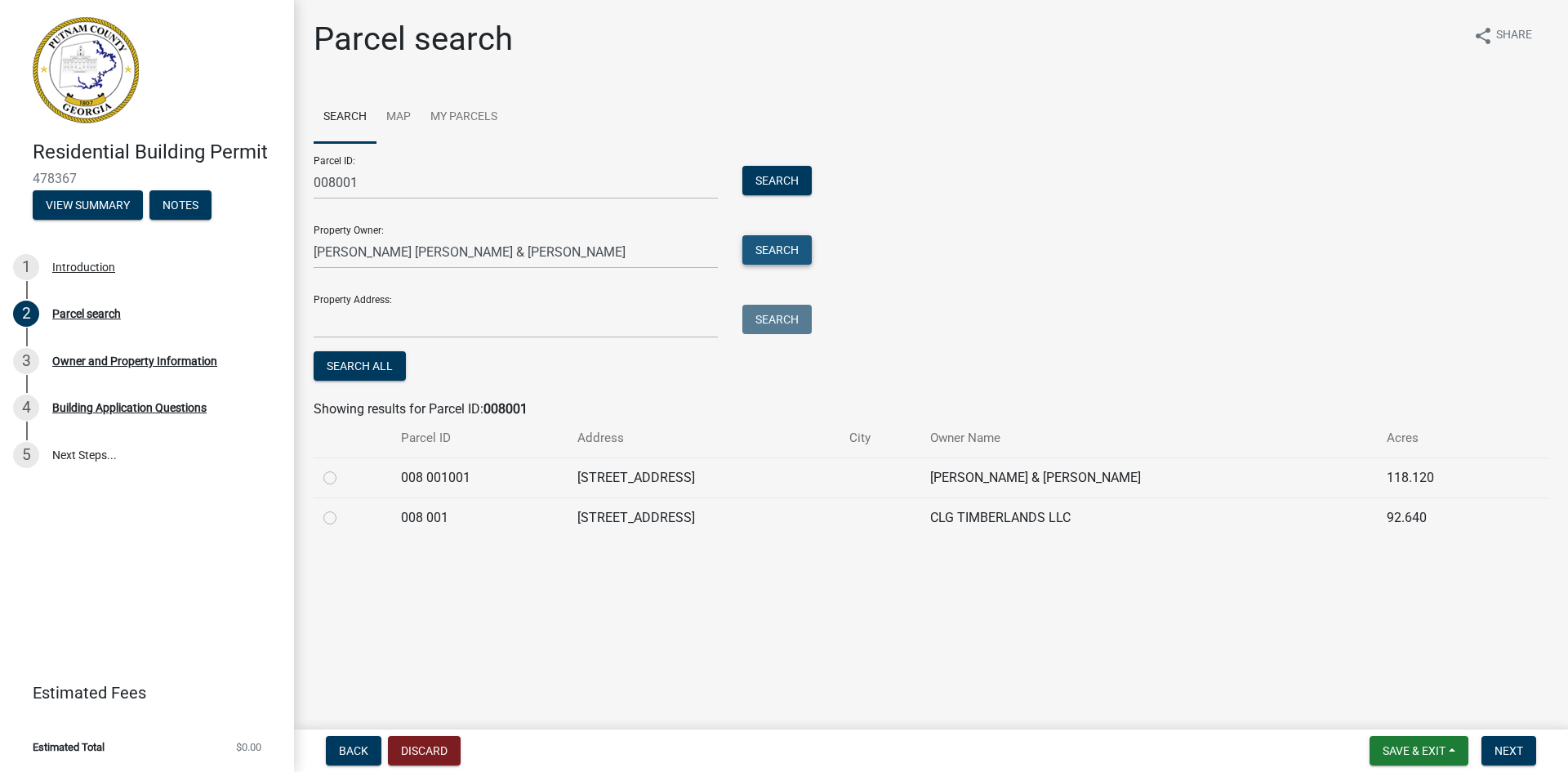
click at [771, 248] on button "Search" at bounding box center [777, 250] width 70 height 29
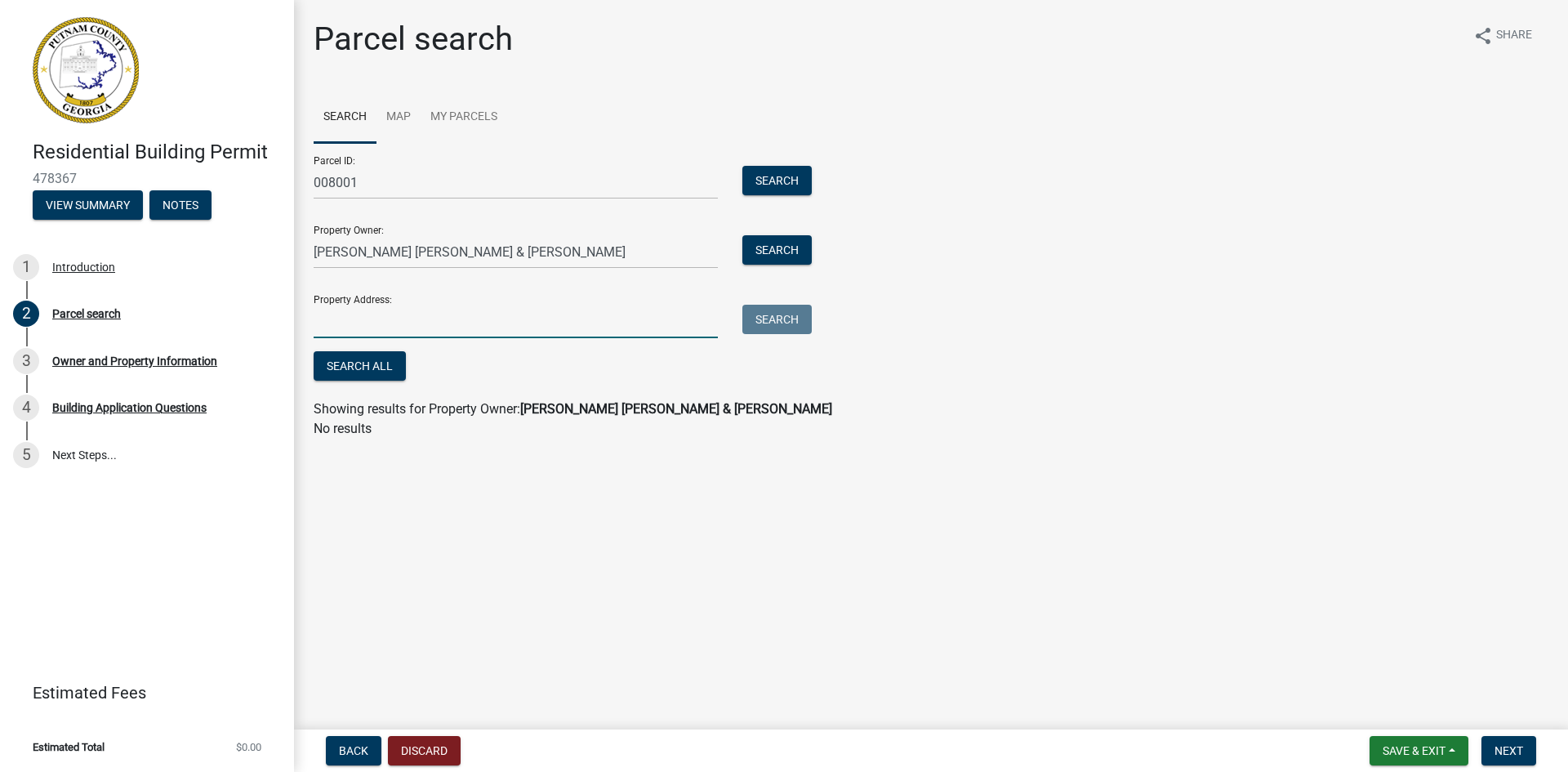
click at [390, 321] on input "Property Address:" at bounding box center [516, 321] width 405 height 34
type input "[STREET_ADDRESS] [GEOGRAPHIC_DATA], [GEOGRAPHIC_DATA] 31024"
click at [772, 316] on button "Search" at bounding box center [777, 319] width 70 height 29
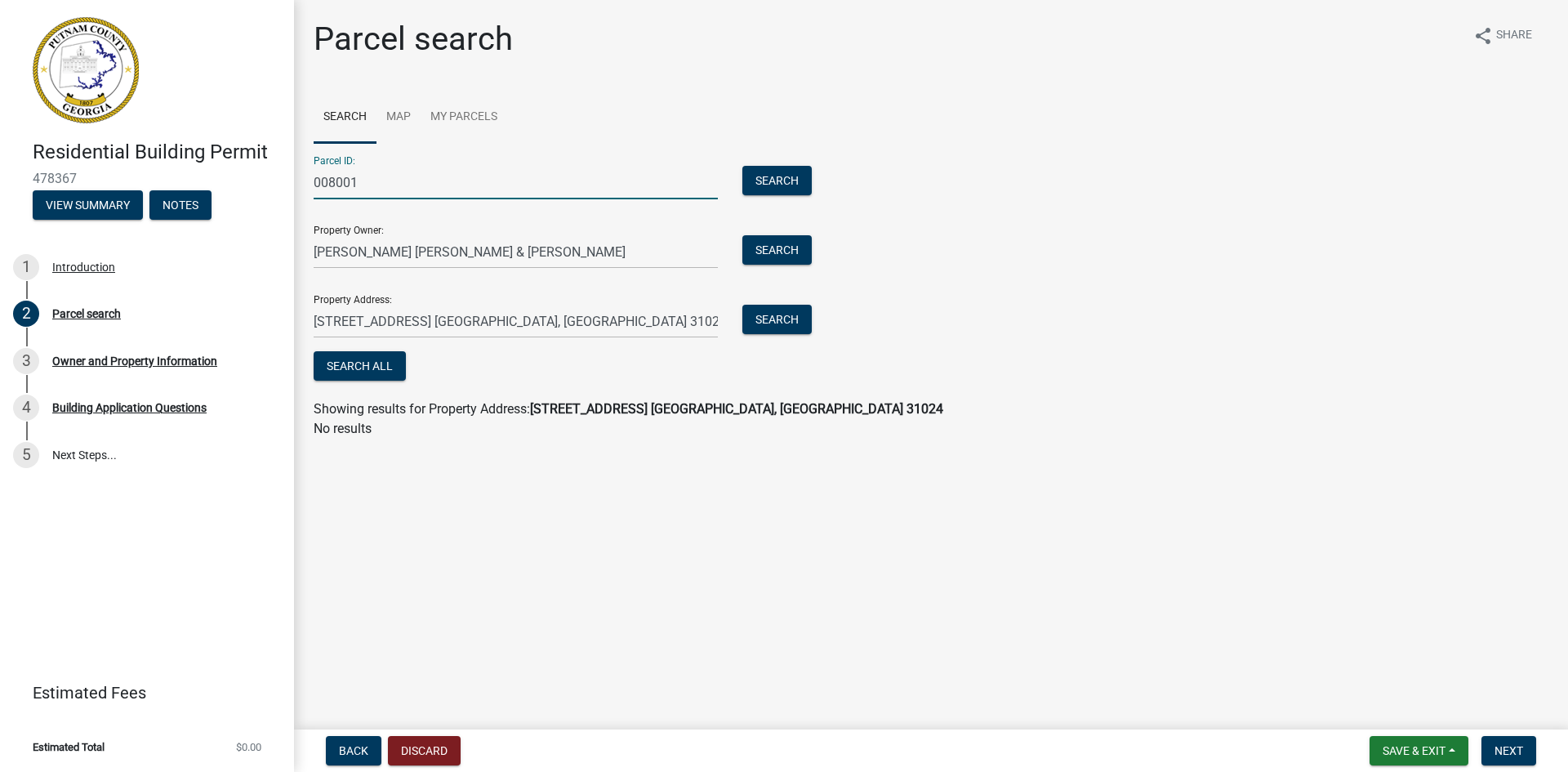
click at [406, 182] on input "008001" at bounding box center [516, 182] width 405 height 34
click at [769, 180] on button "Search" at bounding box center [777, 180] width 70 height 29
